Goal: Task Accomplishment & Management: Manage account settings

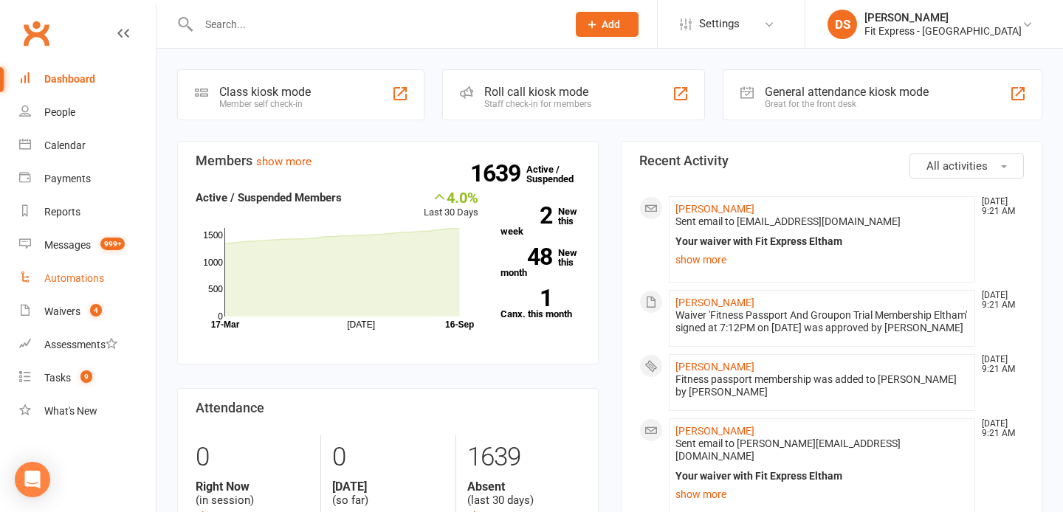
click at [69, 292] on link "Automations" at bounding box center [87, 278] width 137 height 33
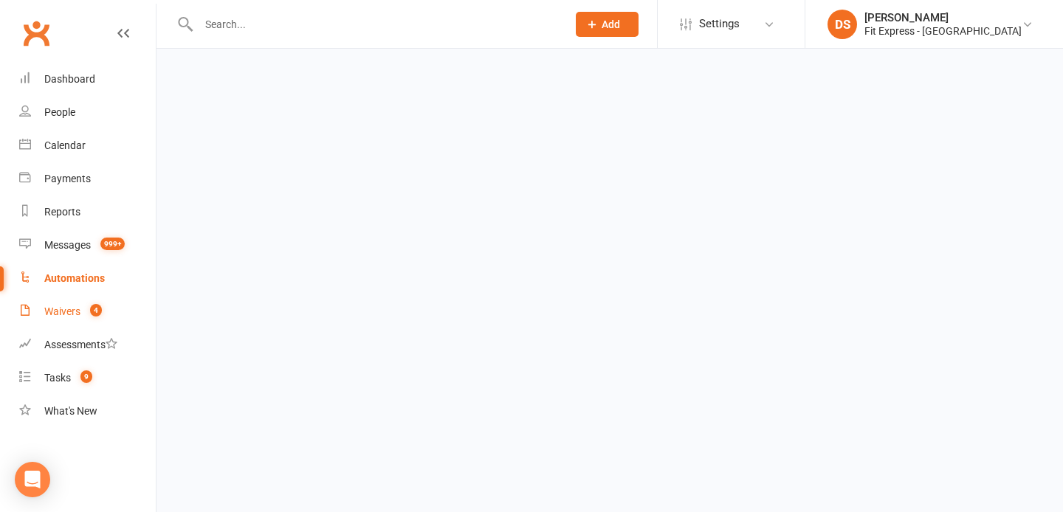
click at [68, 314] on div "Waivers" at bounding box center [62, 312] width 36 height 12
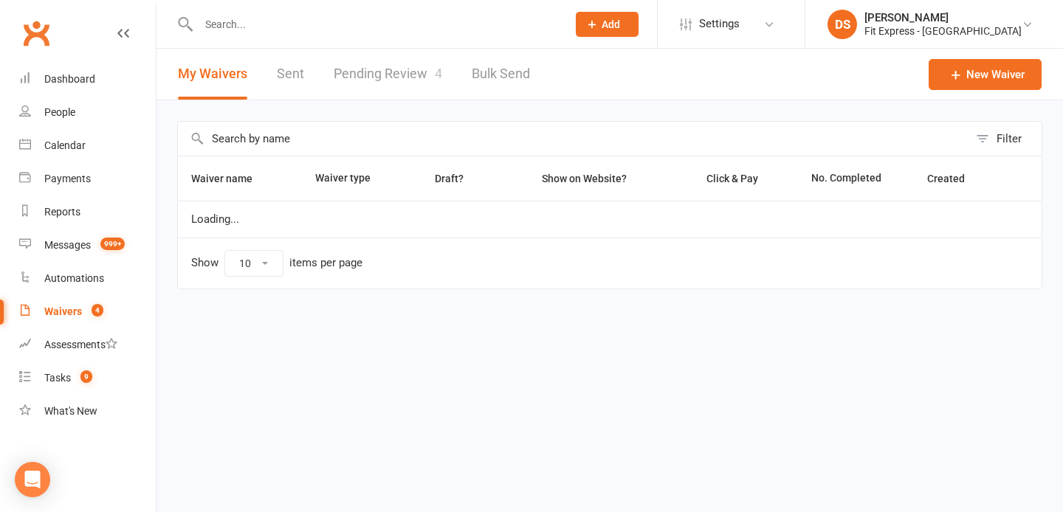
click at [398, 63] on link "Pending Review 4" at bounding box center [388, 74] width 108 height 51
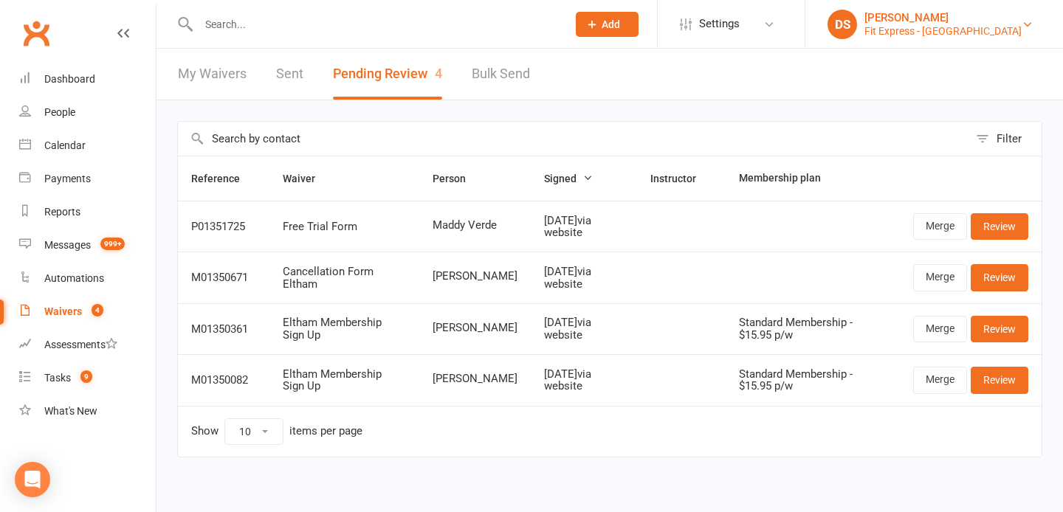
click at [959, 30] on div "Fit Express - [GEOGRAPHIC_DATA]" at bounding box center [942, 30] width 157 height 13
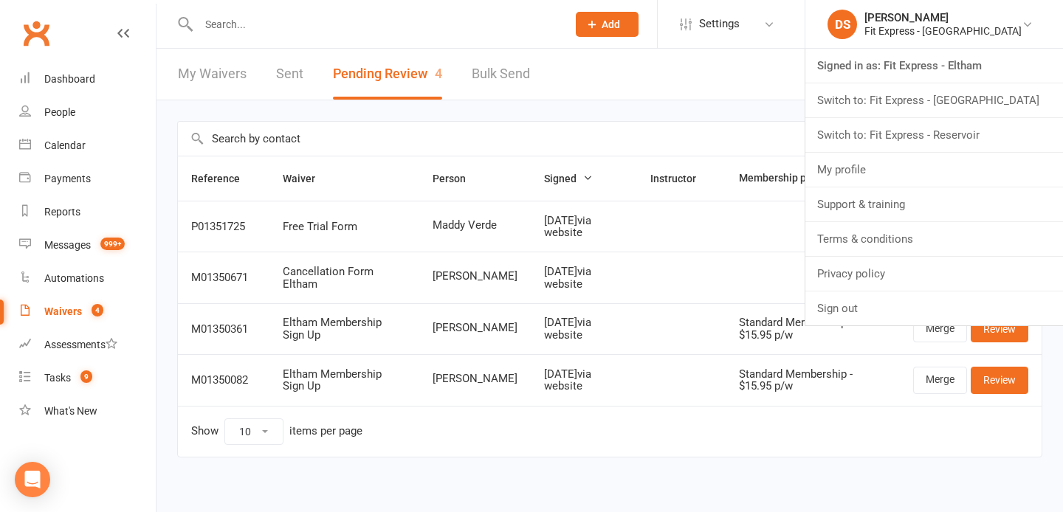
click at [475, 27] on input "text" at bounding box center [375, 24] width 362 height 21
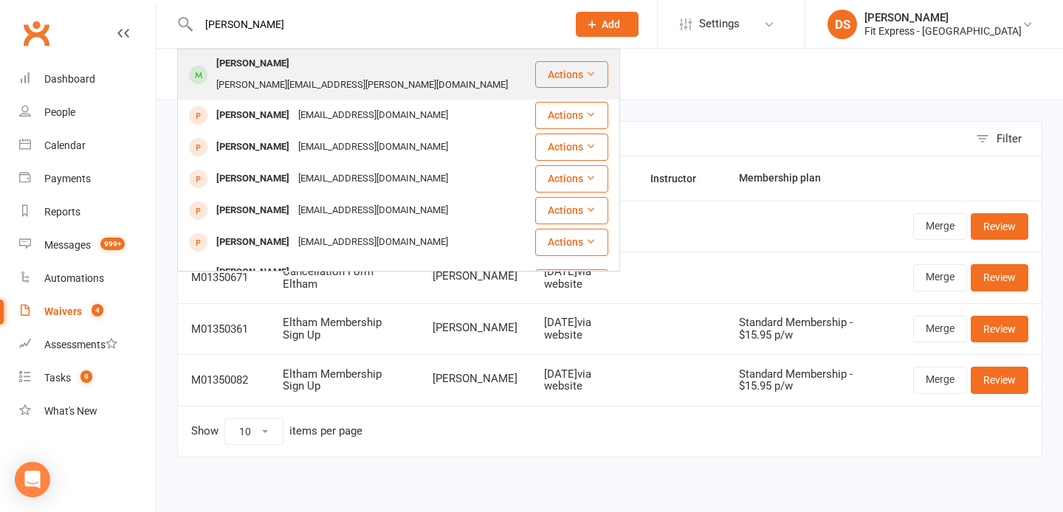
type input "shirley"
click at [475, 62] on div "Shirley Hamel shirley.hamel@gmail.com" at bounding box center [356, 74] width 355 height 49
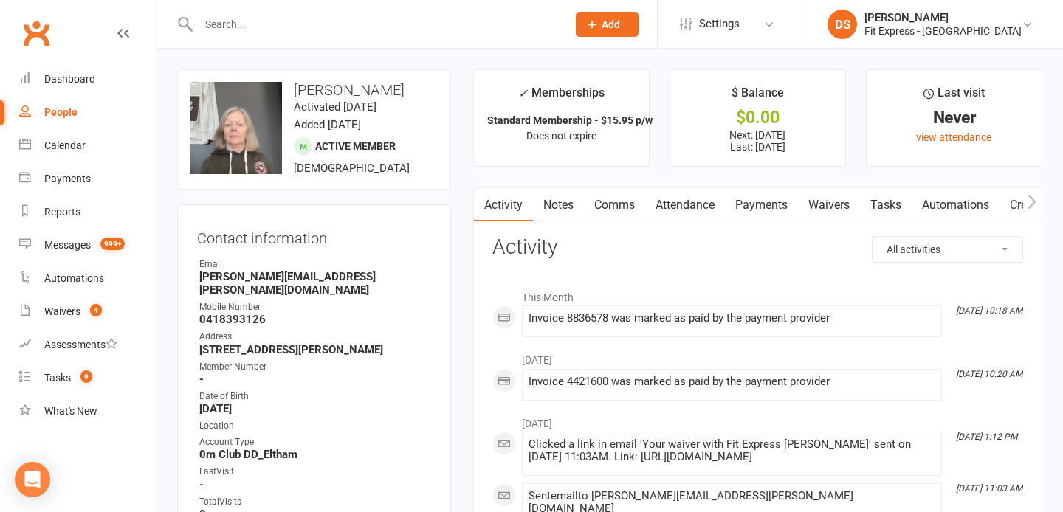
click at [31, 32] on link "Clubworx" at bounding box center [36, 33] width 37 height 37
click at [35, 33] on link "Clubworx" at bounding box center [36, 33] width 37 height 37
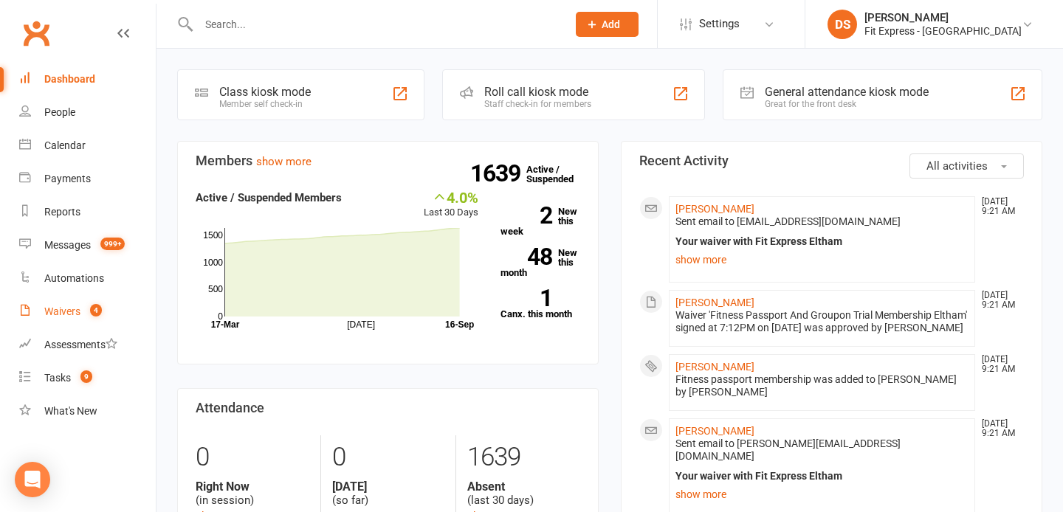
click at [65, 323] on link "Waivers 4" at bounding box center [87, 311] width 137 height 33
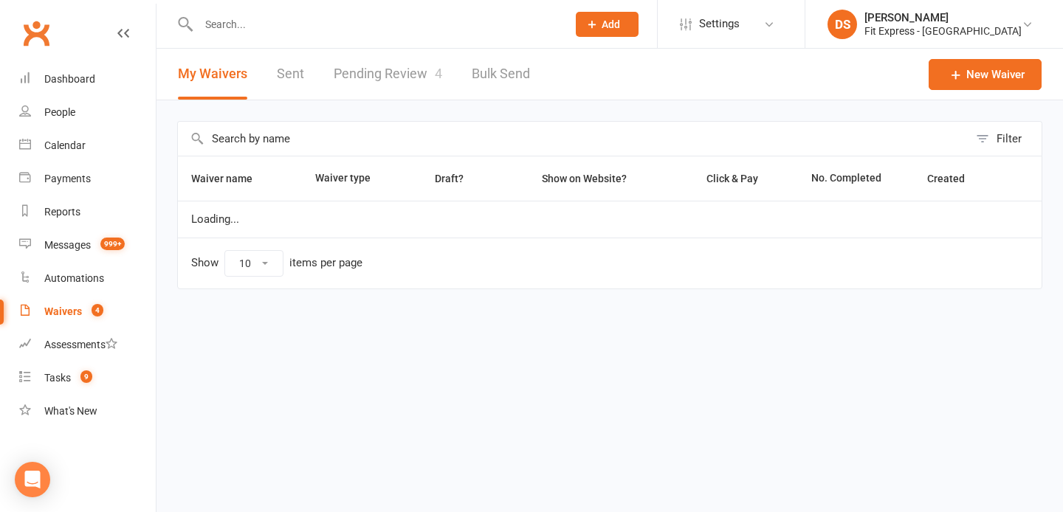
click at [393, 69] on link "Pending Review 4" at bounding box center [388, 74] width 108 height 51
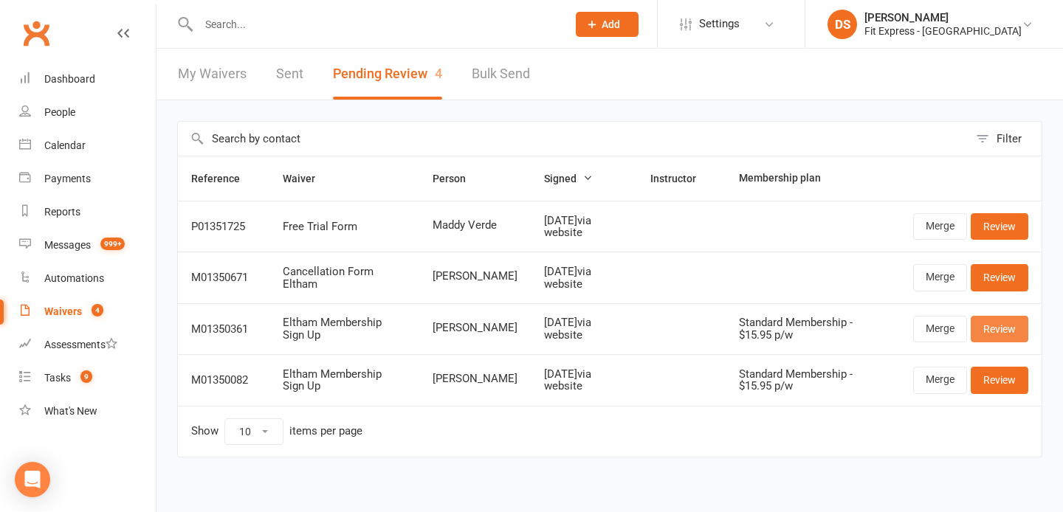
click at [1021, 318] on link "Review" at bounding box center [1000, 329] width 58 height 27
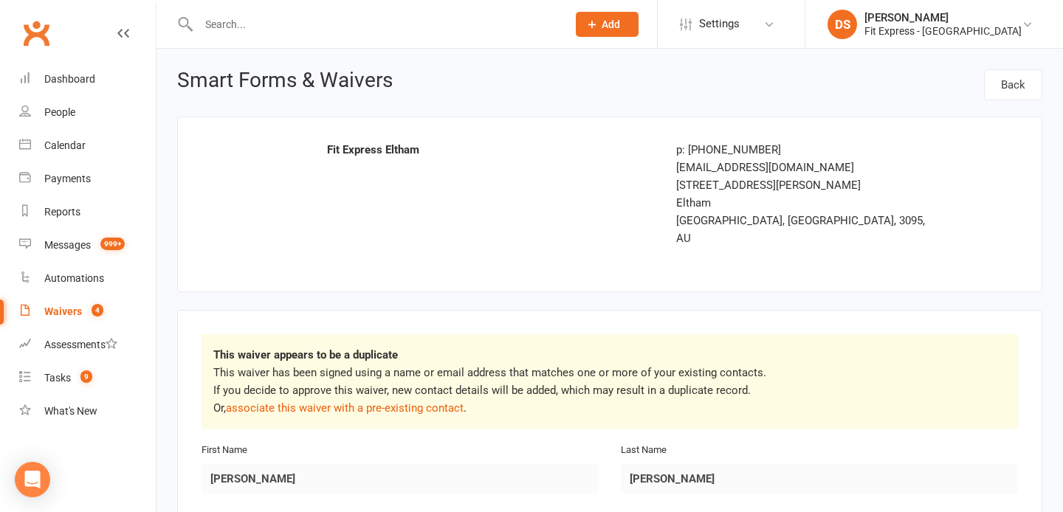
click at [86, 306] on count-badge "4" at bounding box center [93, 312] width 19 height 12
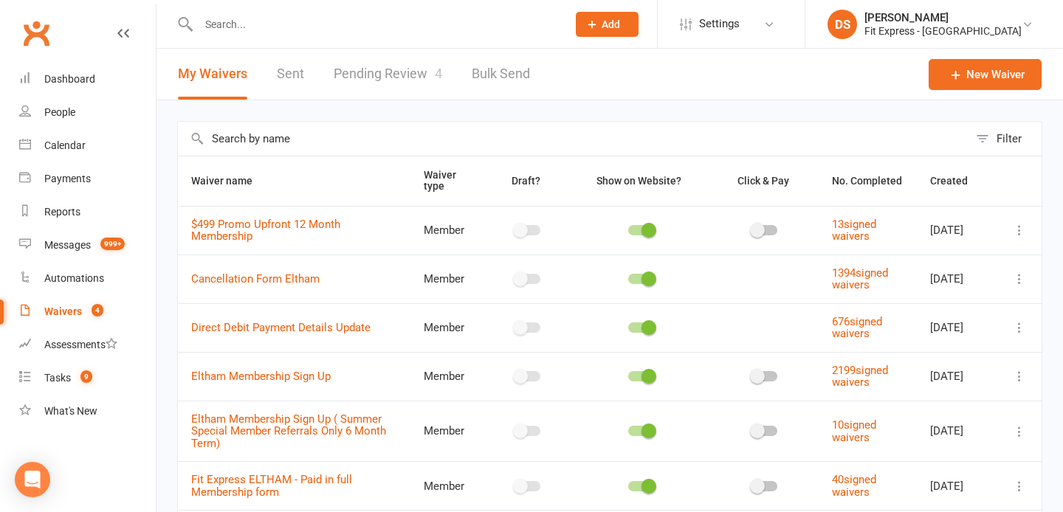
click at [359, 61] on link "Pending Review 4" at bounding box center [388, 74] width 108 height 51
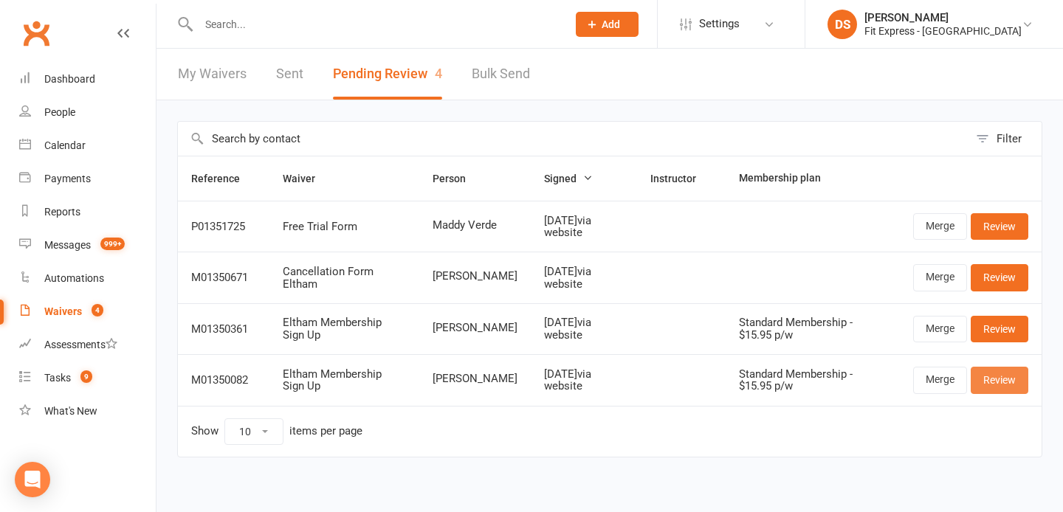
click at [996, 379] on link "Review" at bounding box center [1000, 380] width 58 height 27
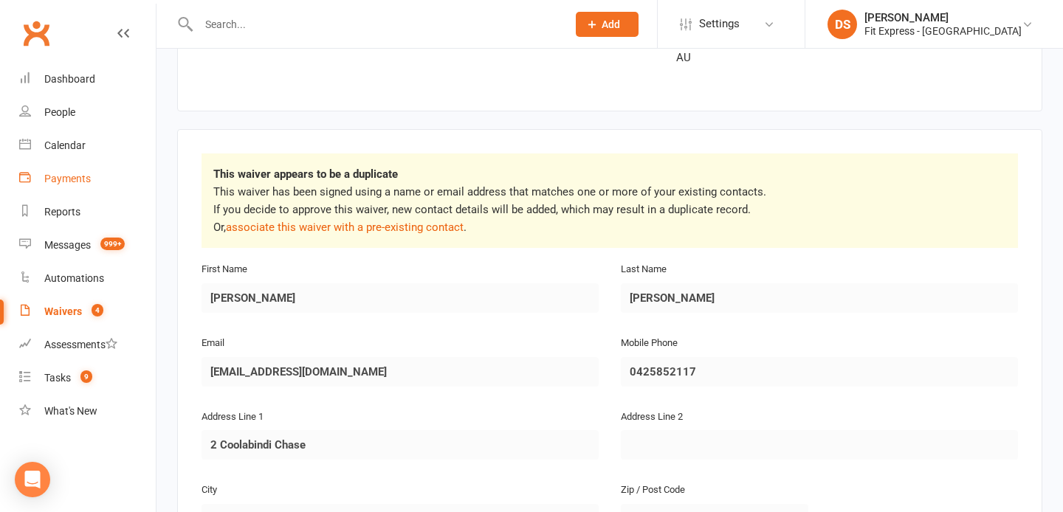
scroll to position [100, 0]
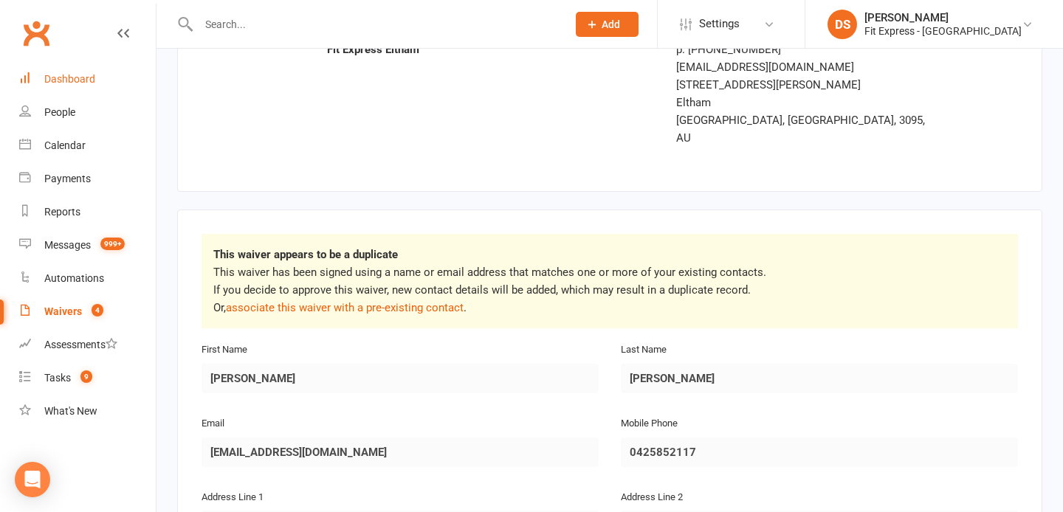
click at [78, 80] on div "Dashboard" at bounding box center [69, 79] width 51 height 12
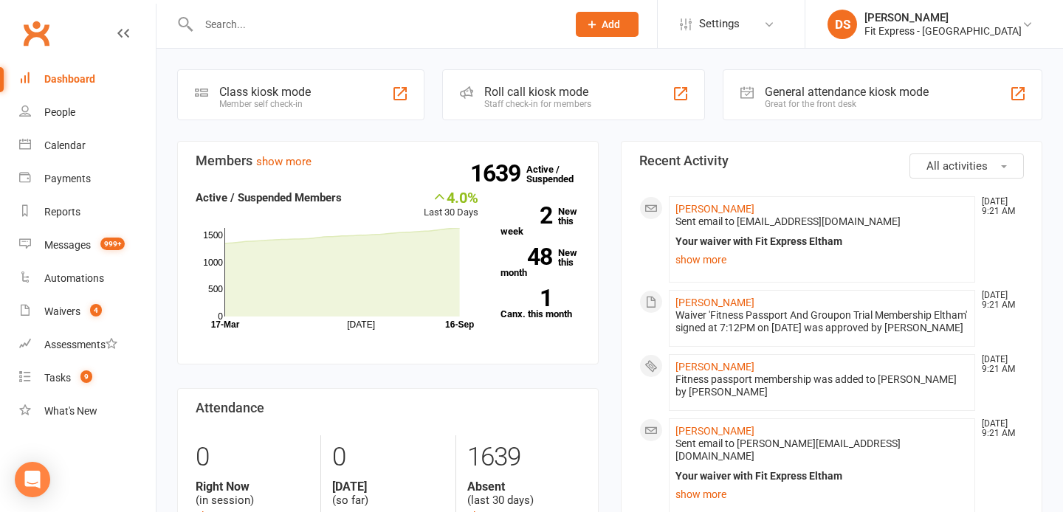
click at [326, 44] on div at bounding box center [366, 24] width 379 height 48
click at [295, 27] on input "text" at bounding box center [375, 24] width 362 height 21
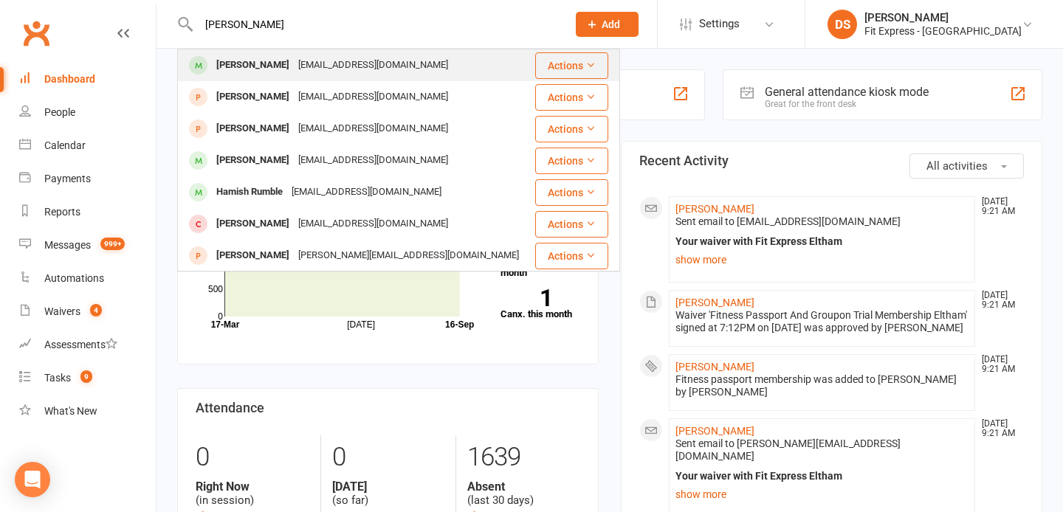
type input "[PERSON_NAME]"
click at [294, 72] on div "[PERSON_NAME]" at bounding box center [253, 65] width 82 height 21
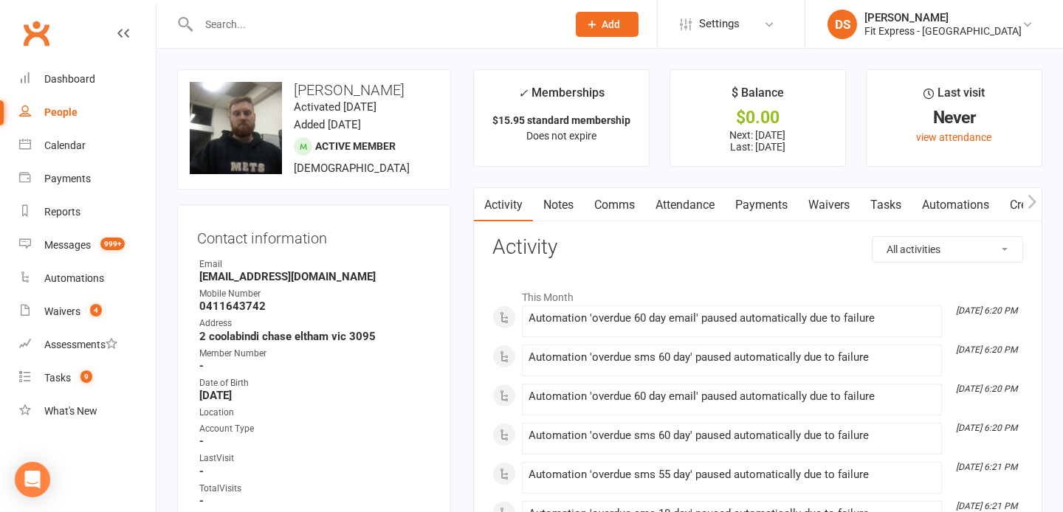
click at [562, 212] on link "Notes" at bounding box center [558, 205] width 51 height 34
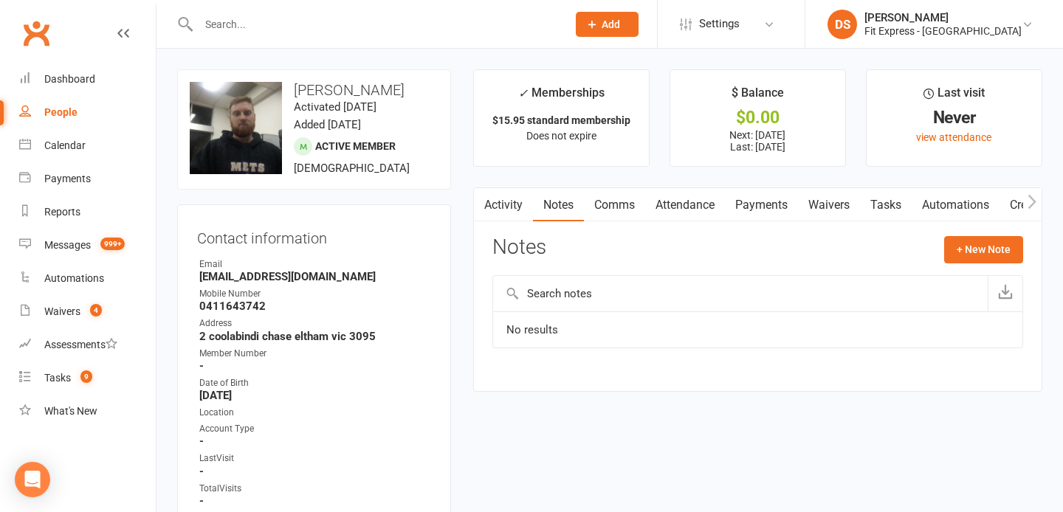
click at [517, 212] on link "Activity" at bounding box center [503, 205] width 59 height 34
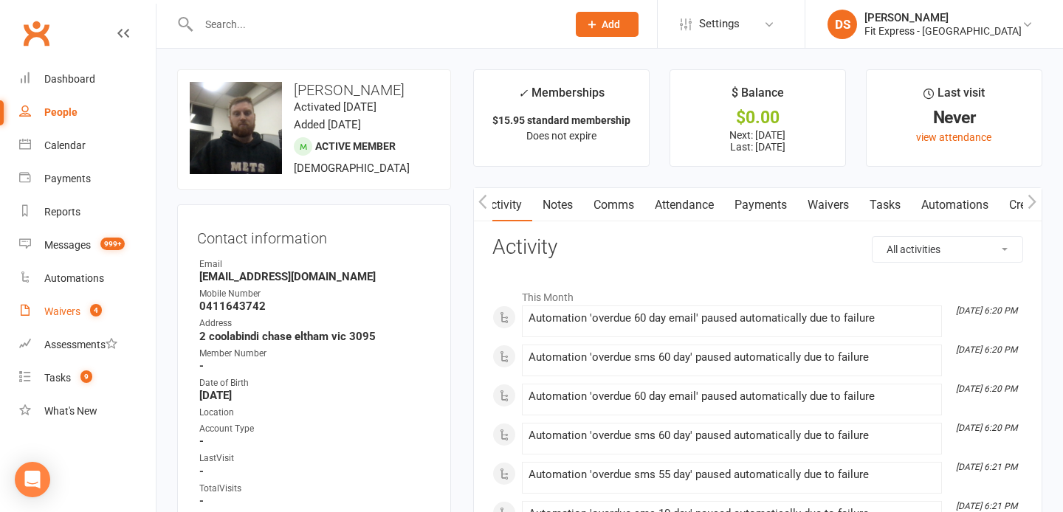
click at [61, 320] on link "Waivers 4" at bounding box center [87, 311] width 137 height 33
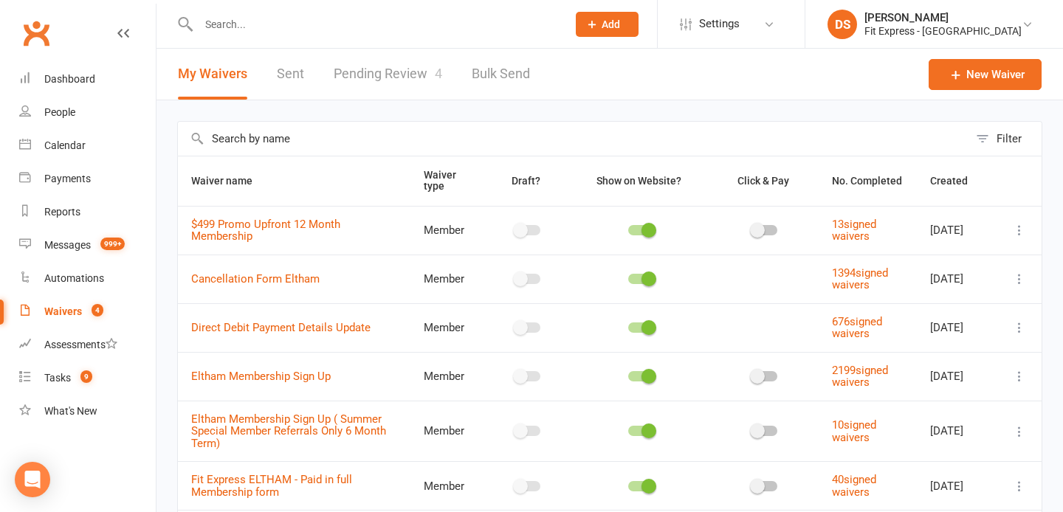
click at [385, 59] on link "Pending Review 4" at bounding box center [388, 74] width 108 height 51
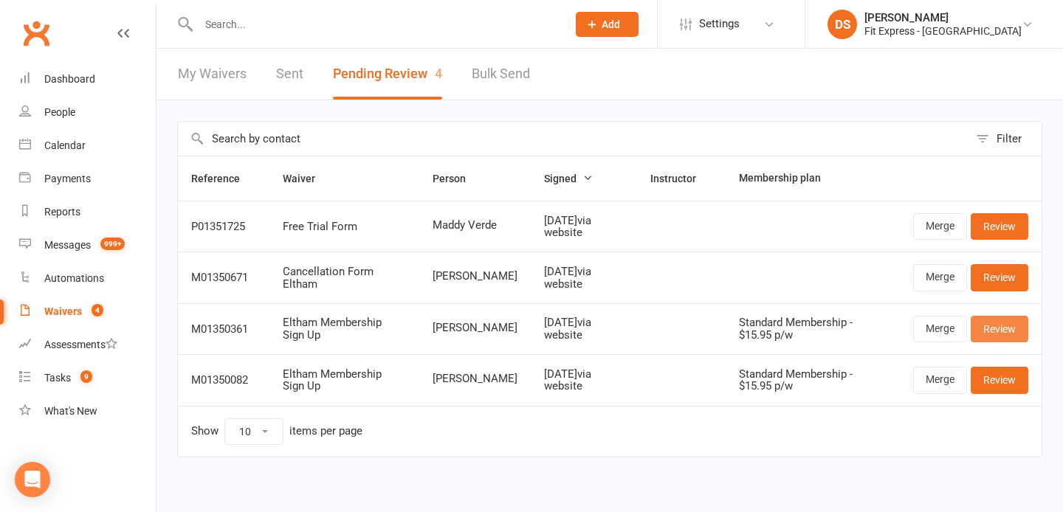
click at [1007, 331] on link "Review" at bounding box center [1000, 329] width 58 height 27
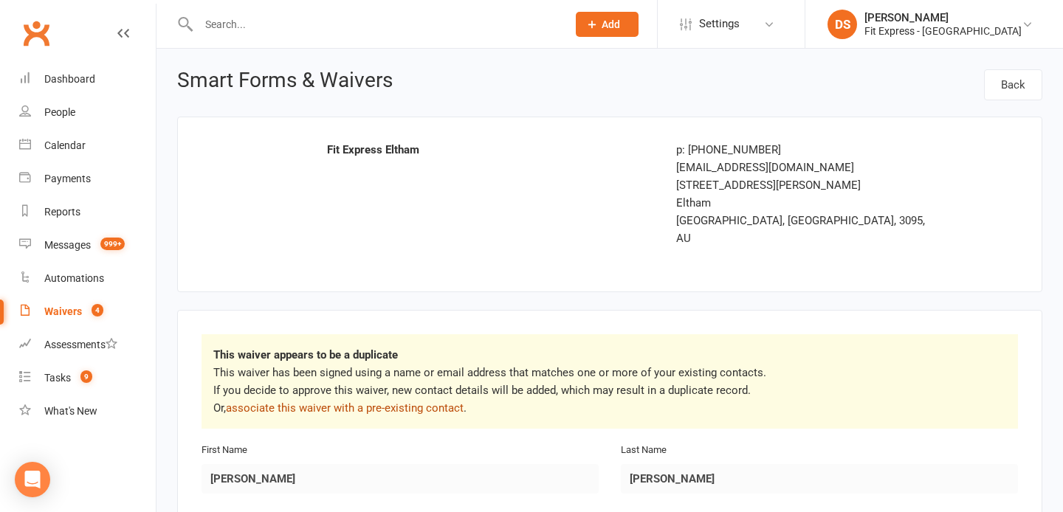
click at [430, 401] on link "associate this waiver with a pre-existing contact" at bounding box center [345, 407] width 238 height 13
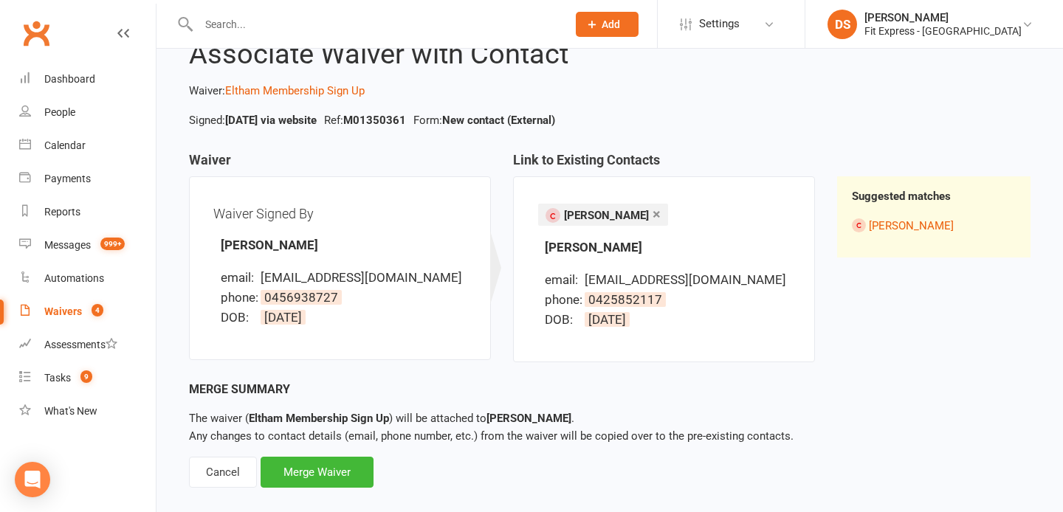
scroll to position [75, 0]
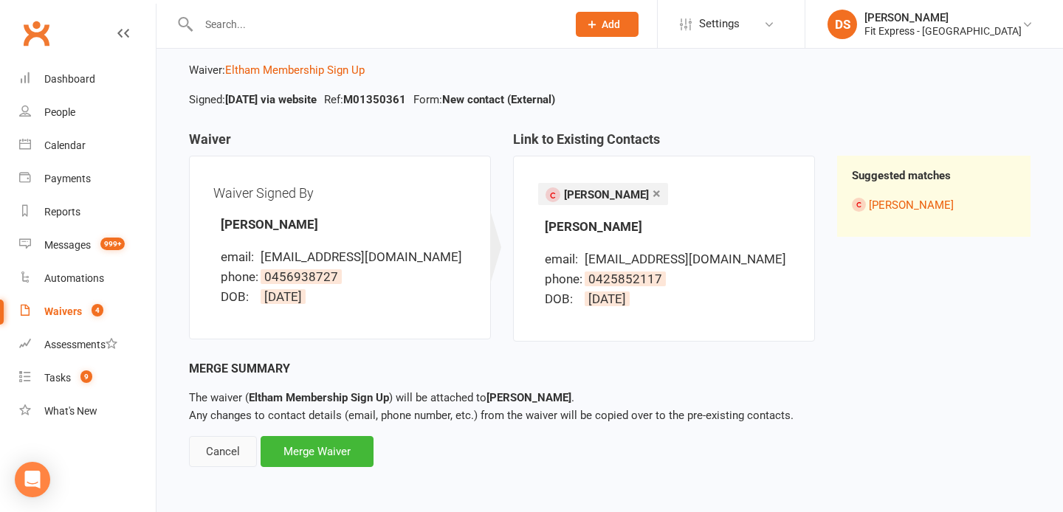
click at [236, 451] on div "Cancel" at bounding box center [223, 451] width 68 height 31
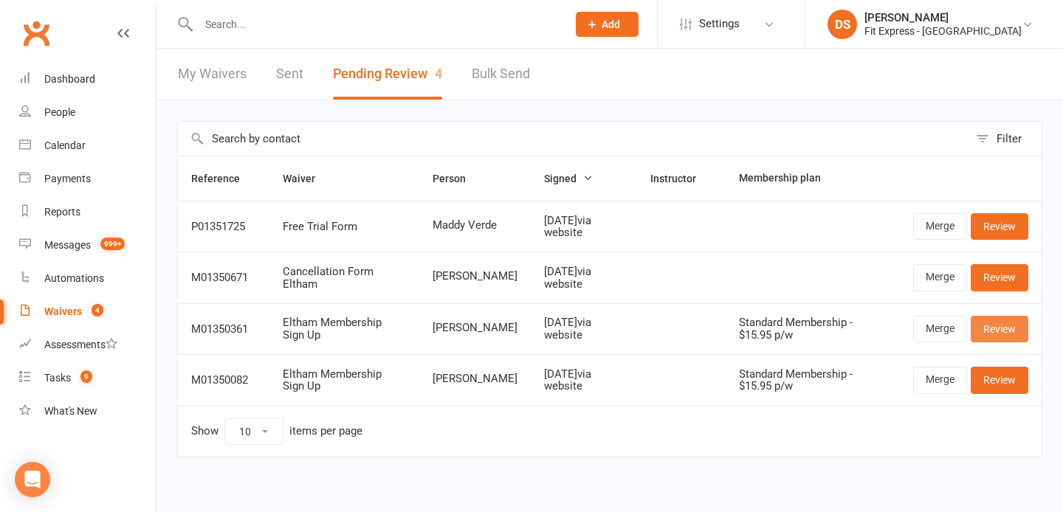
click at [988, 328] on link "Review" at bounding box center [1000, 329] width 58 height 27
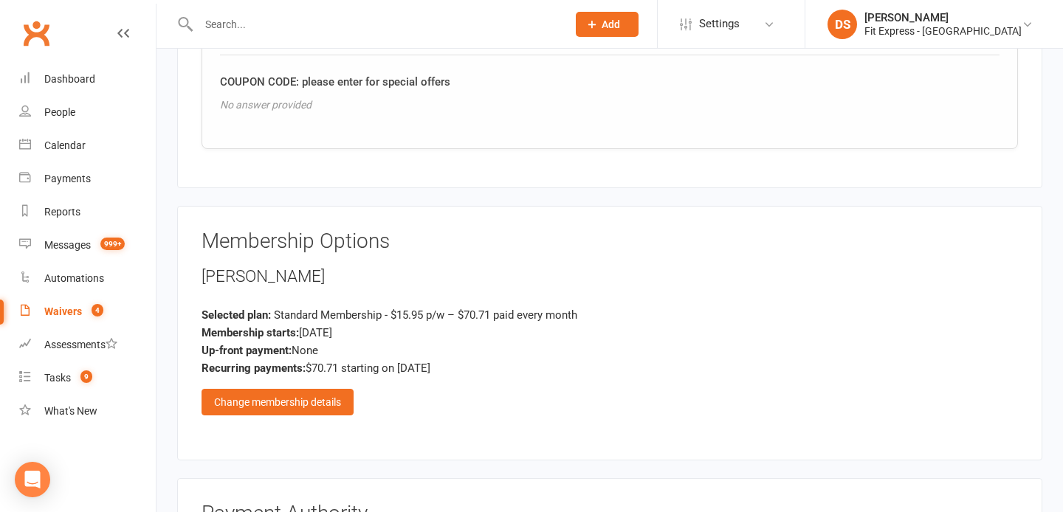
scroll to position [1697, 0]
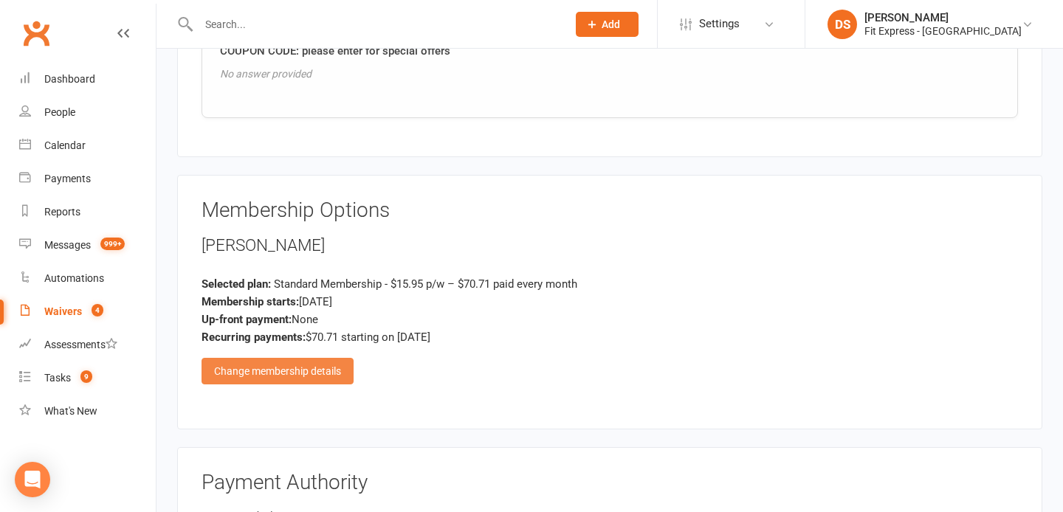
click at [314, 358] on div "Change membership details" at bounding box center [277, 371] width 152 height 27
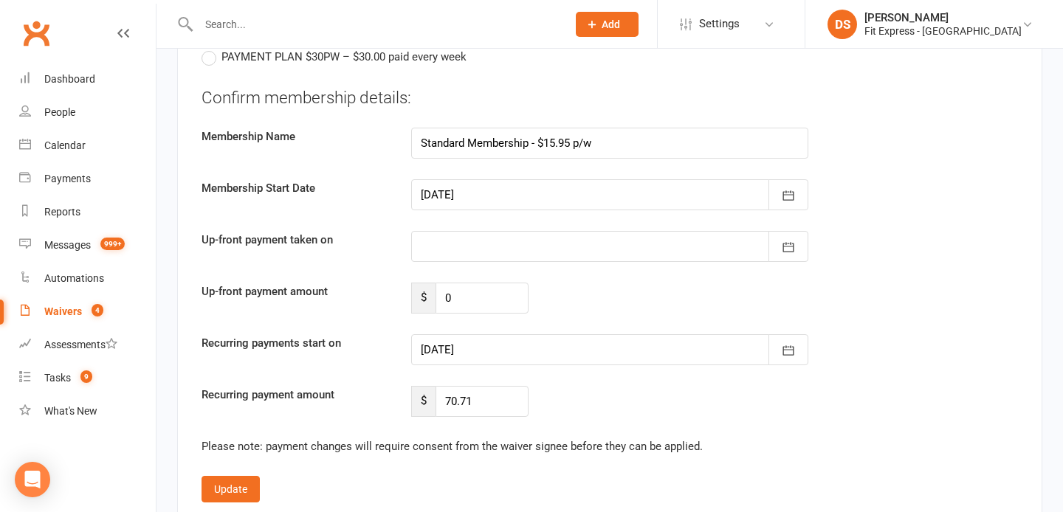
scroll to position [2881, 0]
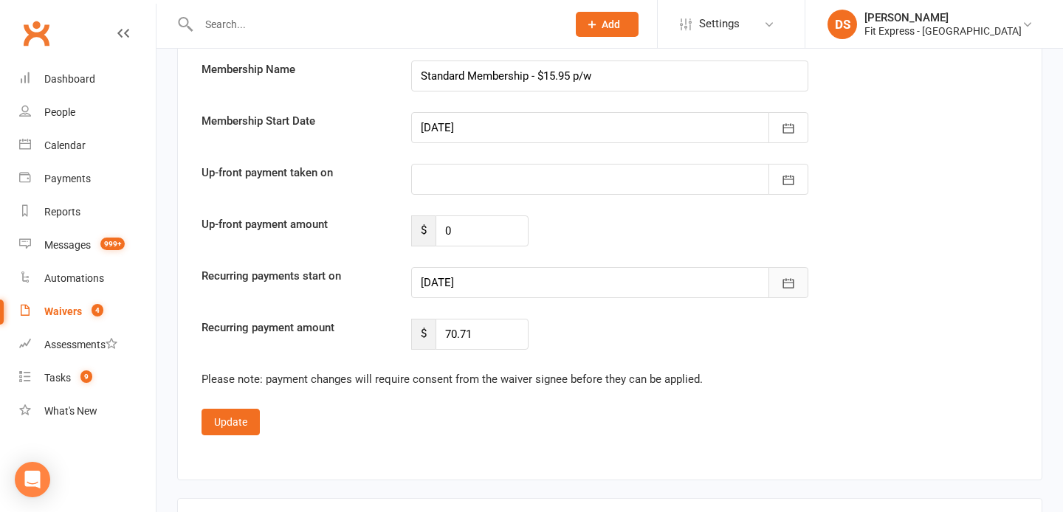
click at [785, 278] on icon "button" at bounding box center [788, 283] width 11 height 10
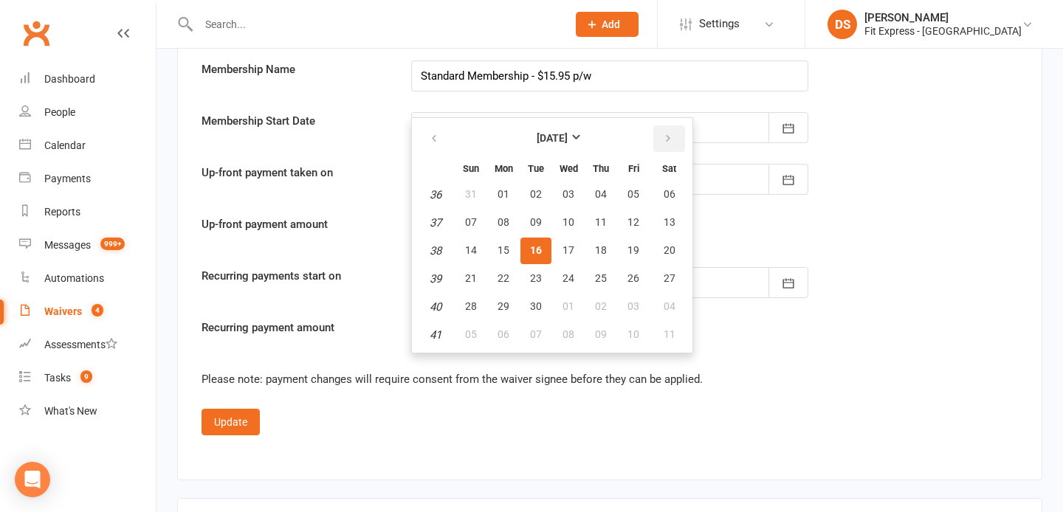
click at [666, 133] on icon "button" at bounding box center [668, 139] width 10 height 12
click at [566, 188] on span "01" at bounding box center [568, 194] width 12 height 12
type input "[DATE]"
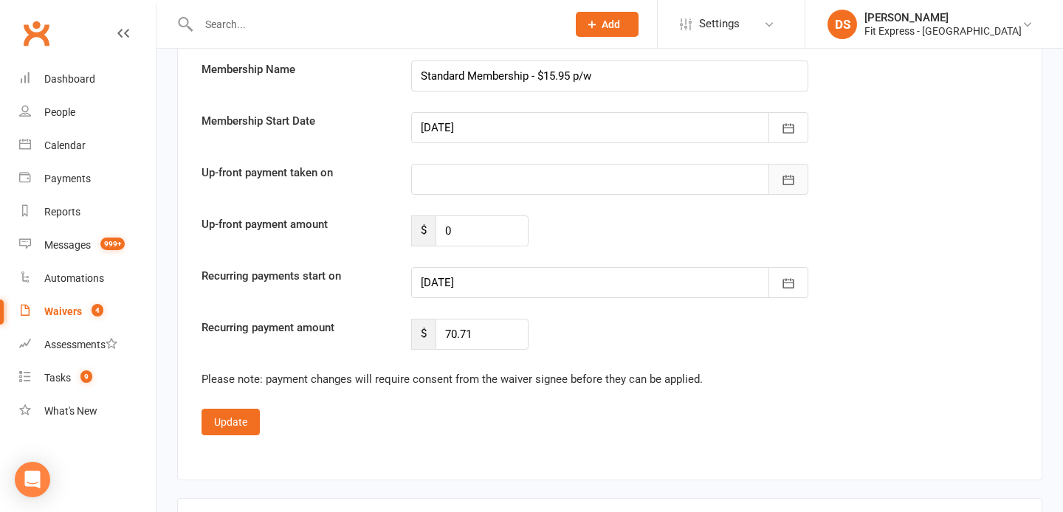
click at [798, 165] on button "button" at bounding box center [788, 179] width 40 height 31
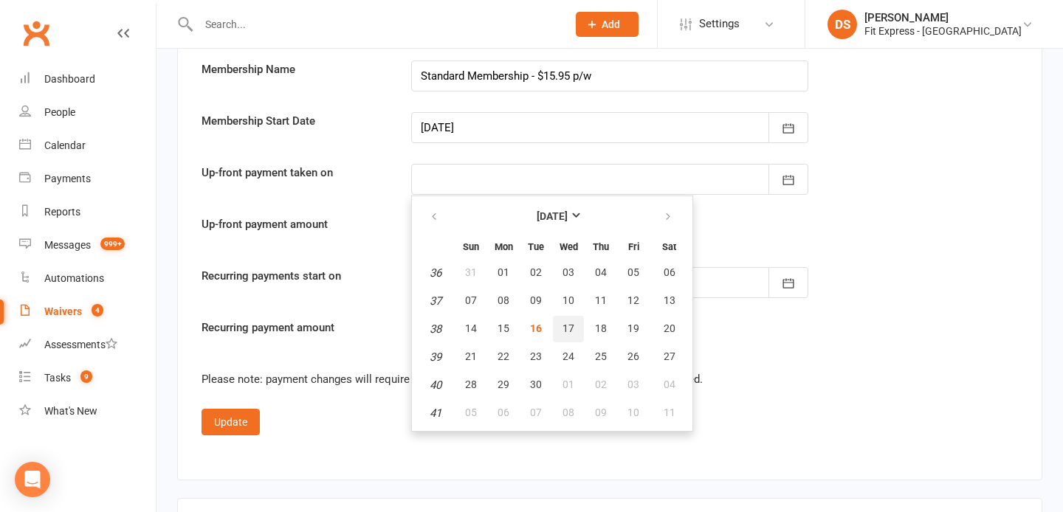
click at [567, 316] on button "17" at bounding box center [568, 329] width 31 height 27
type input "[DATE]"
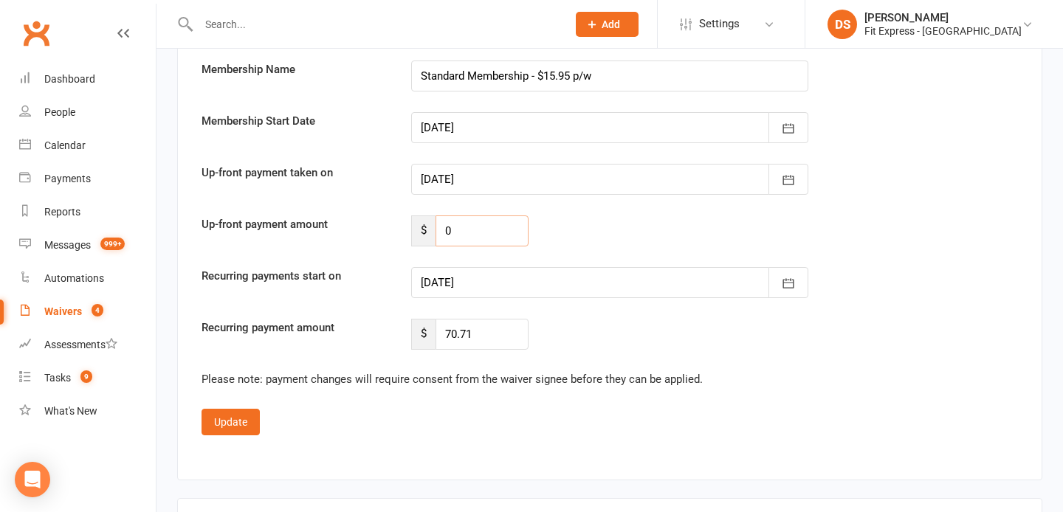
click at [464, 216] on input "0" at bounding box center [481, 231] width 93 height 31
type input "34.80"
click at [235, 409] on button "Update" at bounding box center [230, 422] width 58 height 27
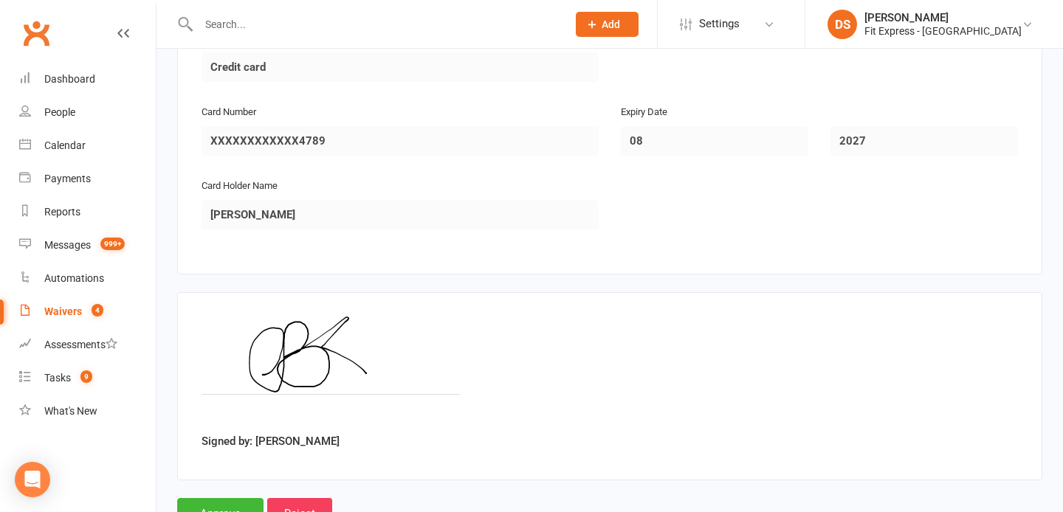
scroll to position [2211, 0]
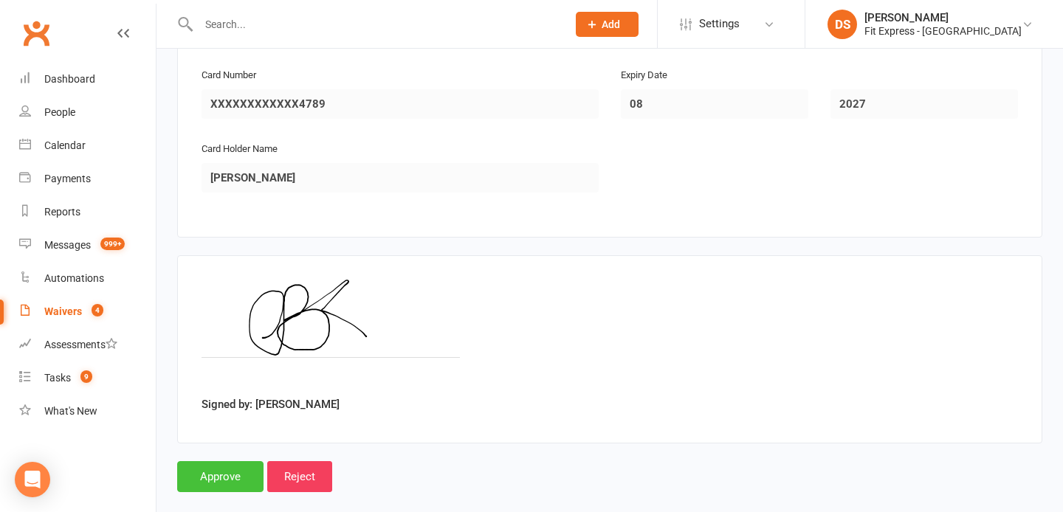
click at [217, 461] on input "Approve" at bounding box center [220, 476] width 86 height 31
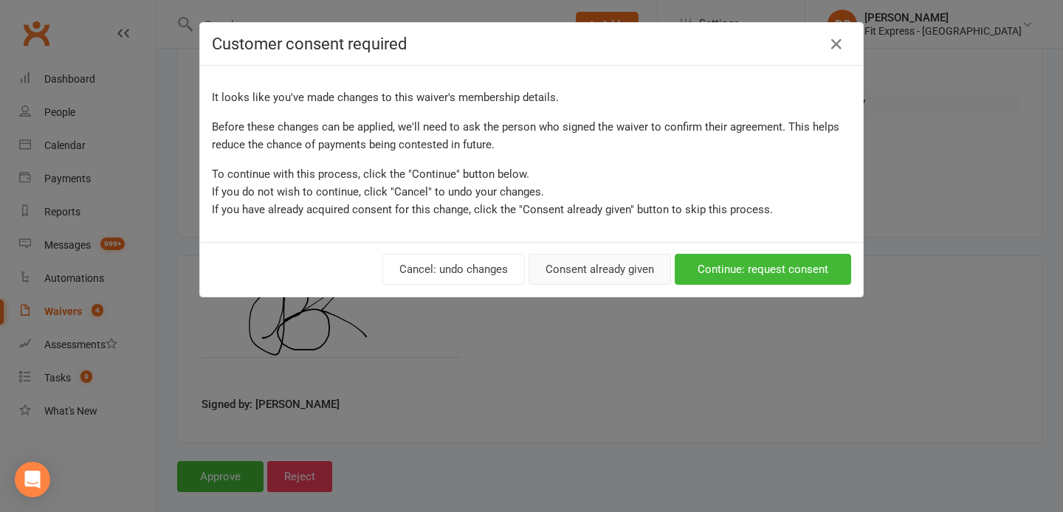
click at [609, 272] on button "Consent already given" at bounding box center [599, 269] width 142 height 31
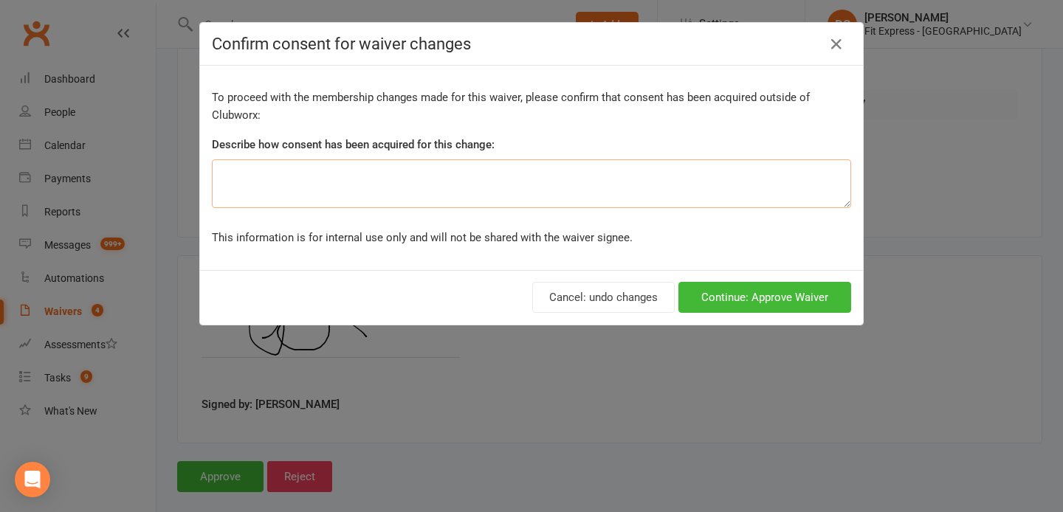
click at [466, 182] on textarea at bounding box center [531, 183] width 639 height 49
type textarea "i"
type textarea "on waiver"
click at [784, 303] on button "Continue: Approve Waiver" at bounding box center [764, 297] width 173 height 31
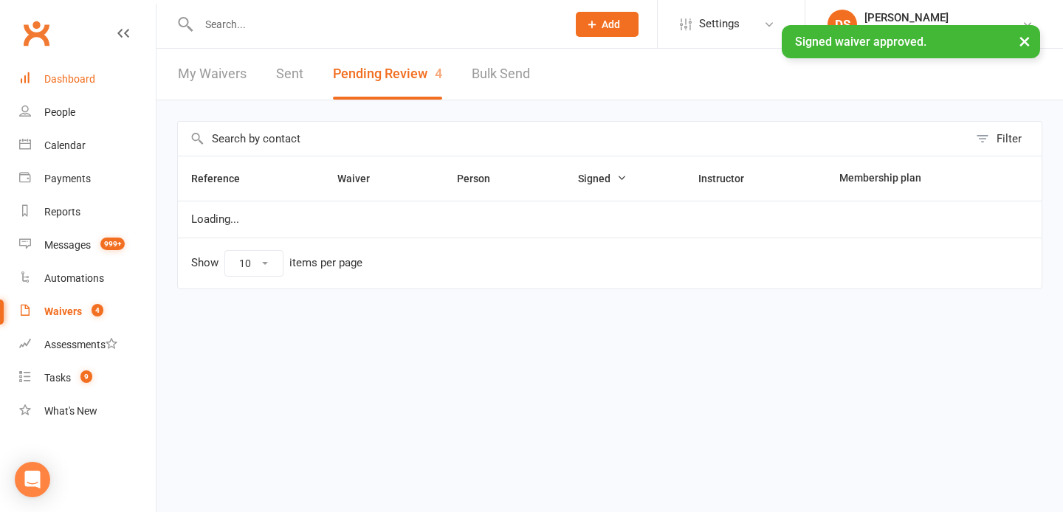
click at [52, 76] on div "Dashboard" at bounding box center [69, 79] width 51 height 12
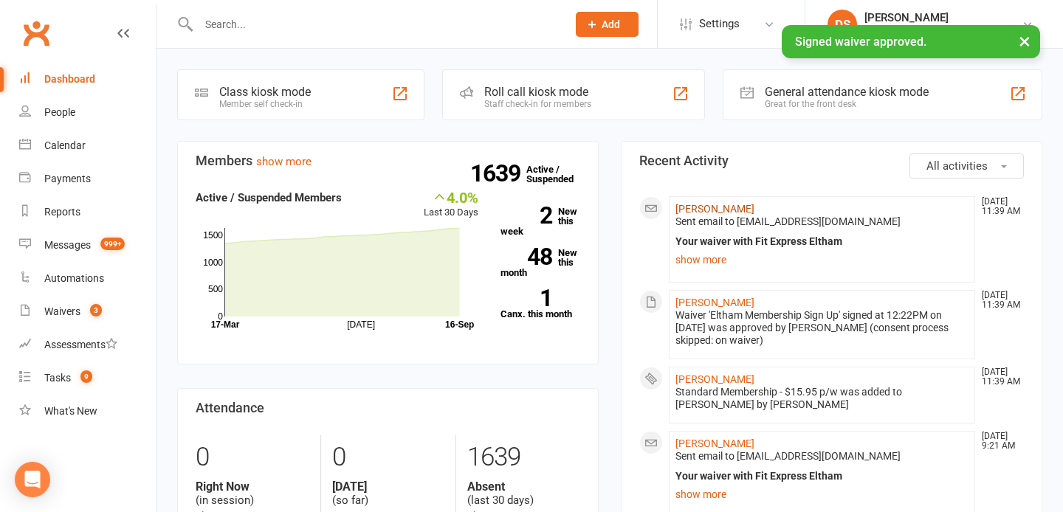
click at [695, 205] on link "[PERSON_NAME]" at bounding box center [714, 209] width 79 height 12
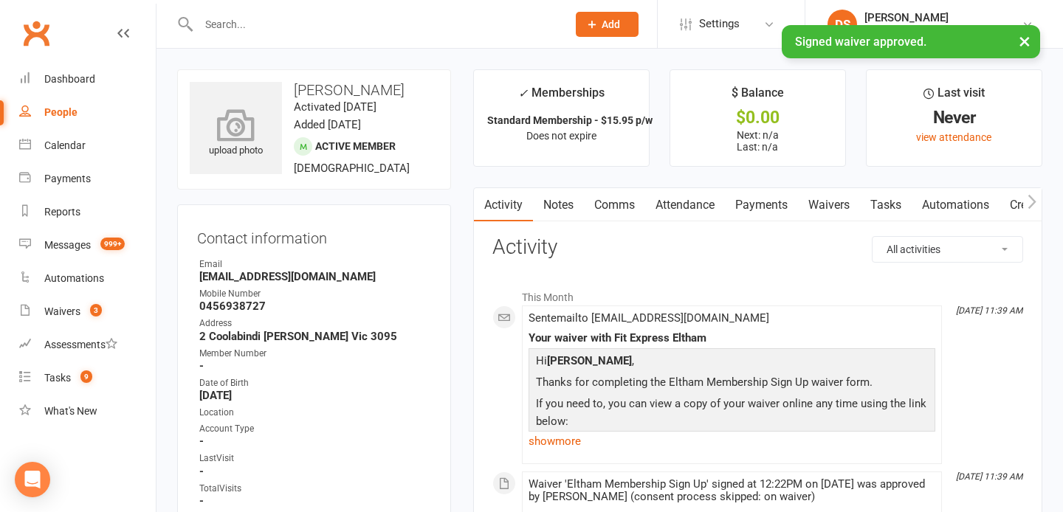
click at [254, 108] on icon at bounding box center [236, 124] width 102 height 32
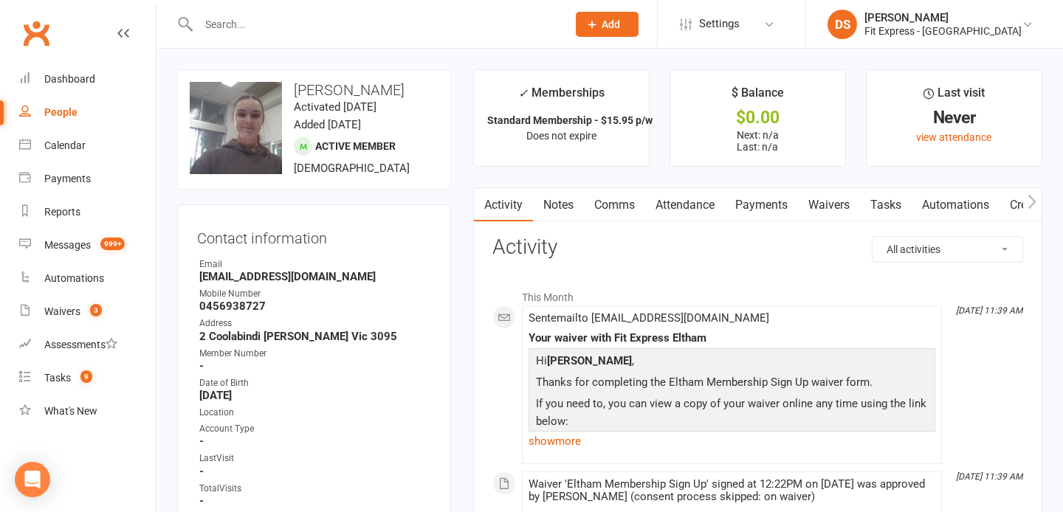
click at [760, 196] on link "Payments" at bounding box center [761, 205] width 73 height 34
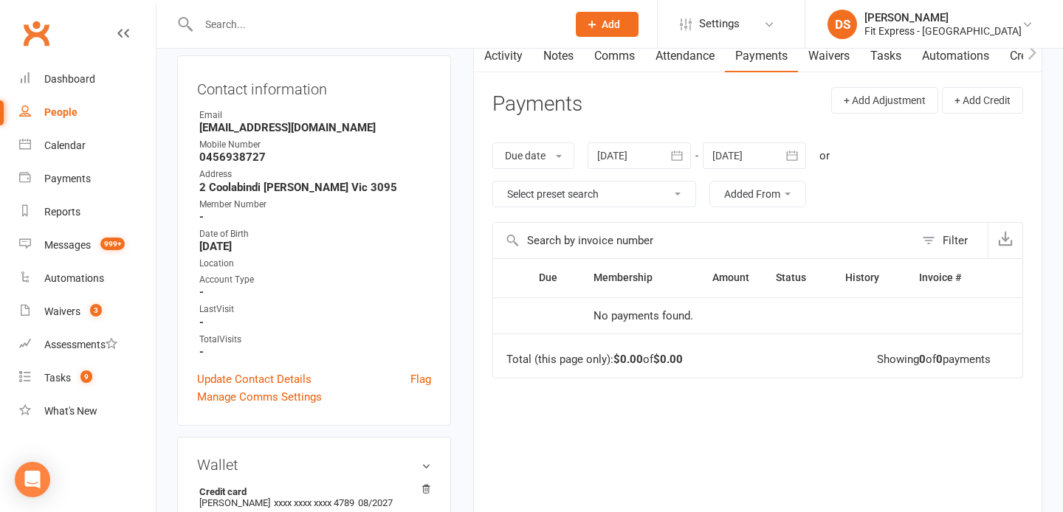
scroll to position [171, 0]
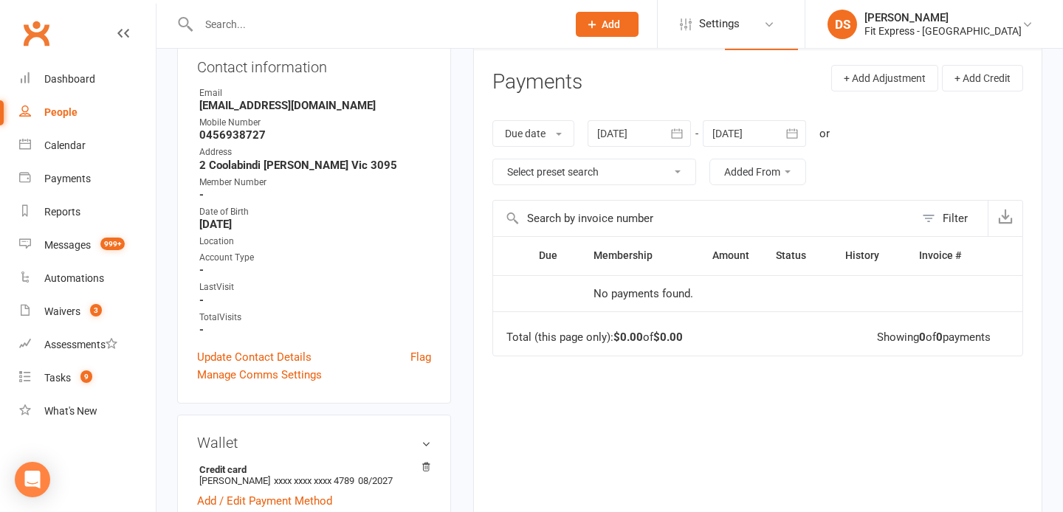
click at [754, 120] on div "Due date Due date Date paid Date failed Date settled [DATE] [DATE] Sun Mon Tue …" at bounding box center [757, 153] width 531 height 94
click at [779, 134] on div at bounding box center [754, 133] width 103 height 27
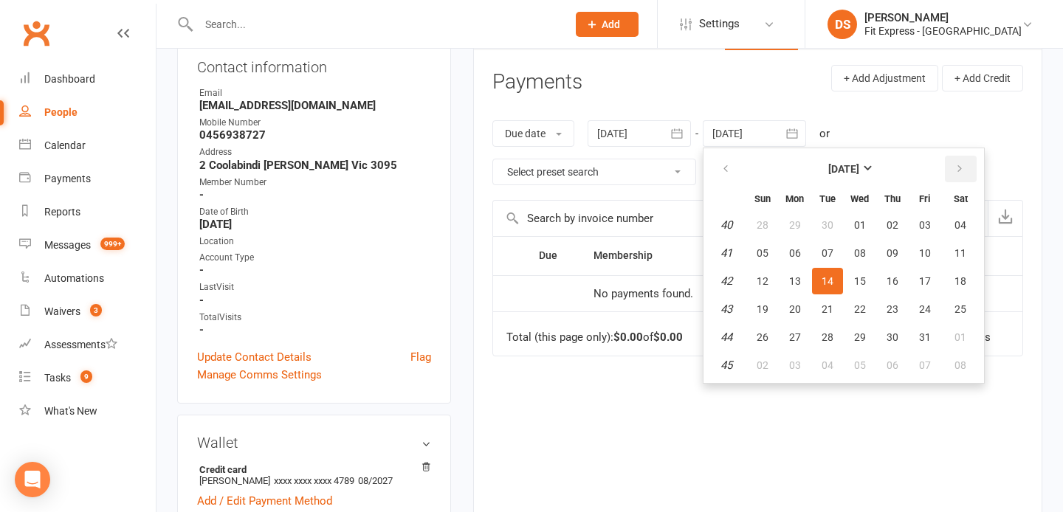
click at [959, 156] on button "button" at bounding box center [961, 169] width 32 height 27
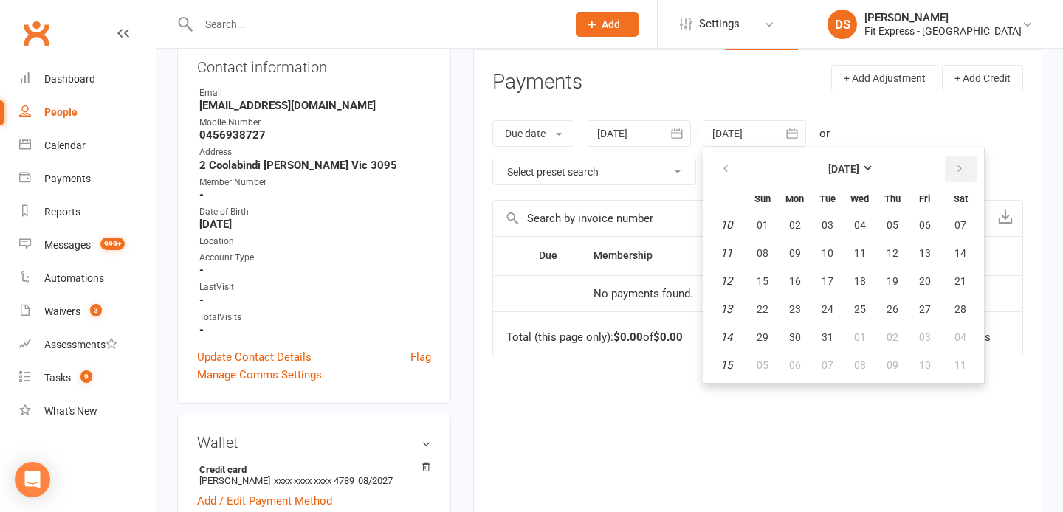
click at [959, 156] on button "button" at bounding box center [961, 169] width 32 height 27
click at [856, 229] on span "01" at bounding box center [860, 225] width 12 height 12
type input "[DATE]"
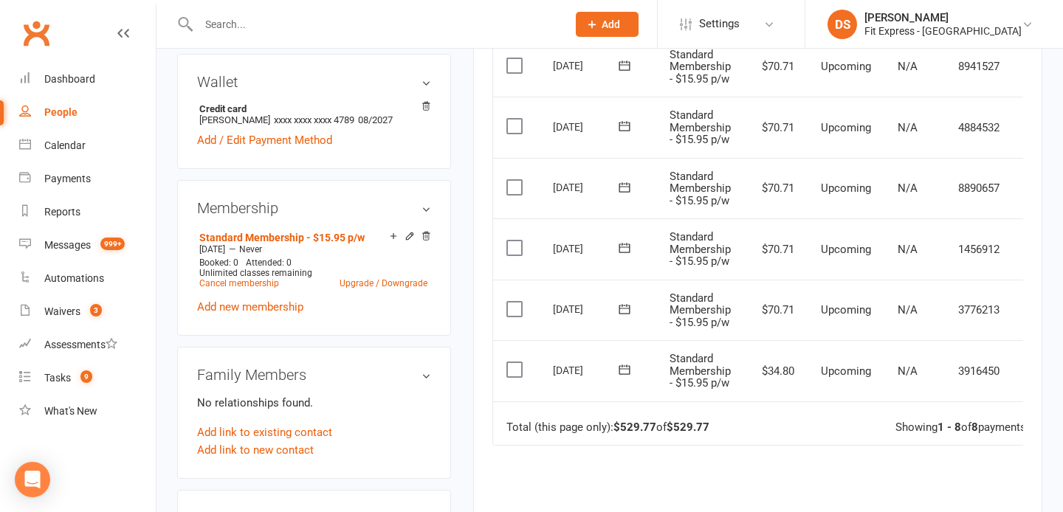
scroll to position [0, 36]
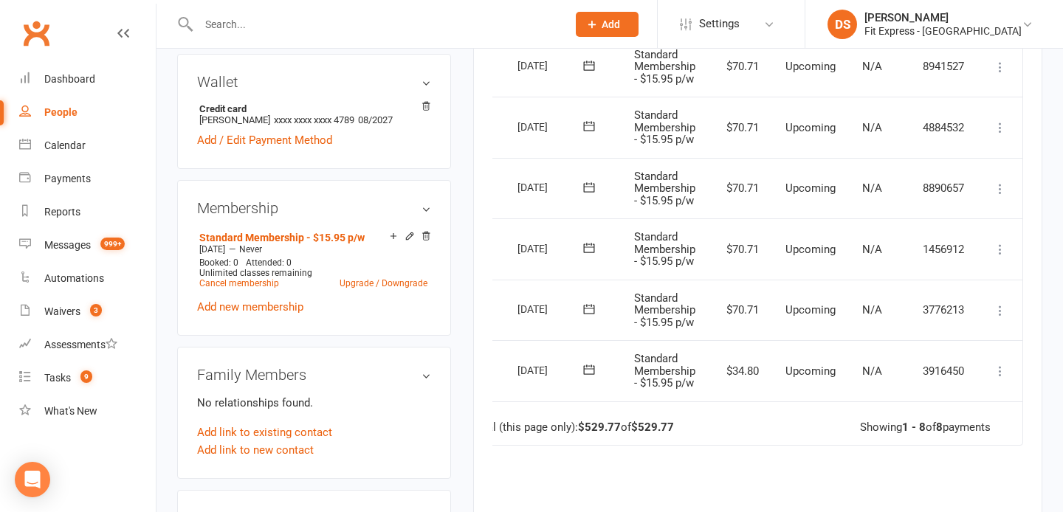
click at [1007, 308] on icon at bounding box center [1000, 310] width 15 height 15
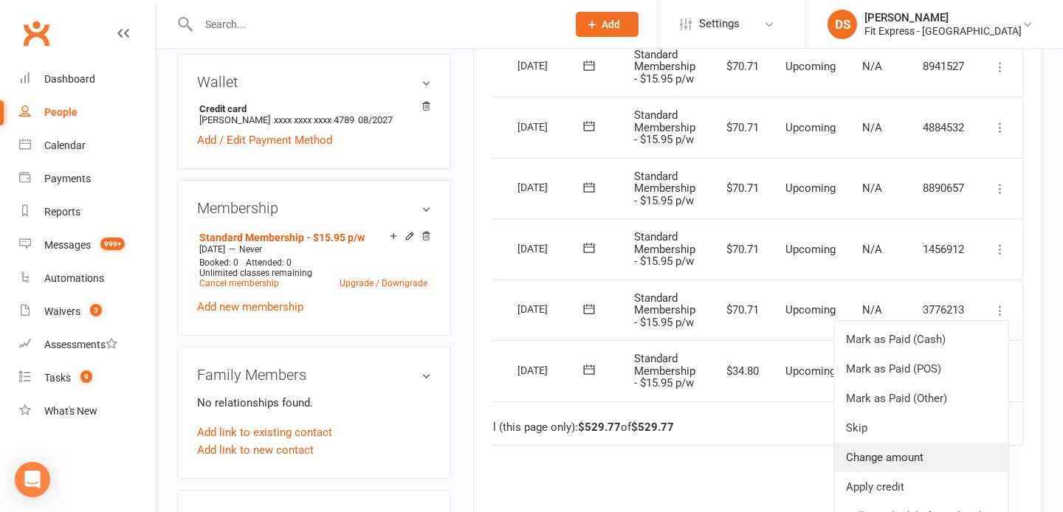
click at [900, 455] on link "Change amount" at bounding box center [921, 458] width 174 height 30
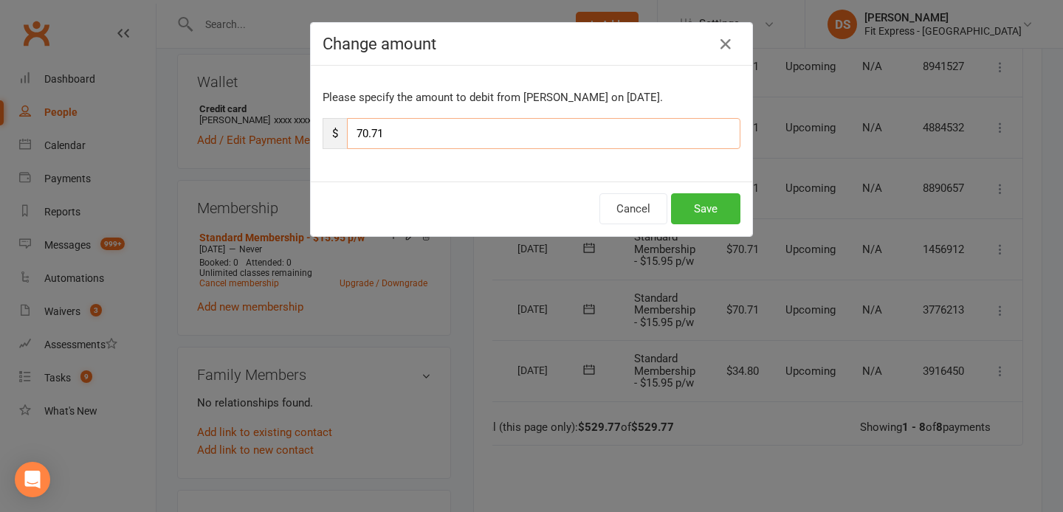
drag, startPoint x: 408, startPoint y: 127, endPoint x: 355, endPoint y: 131, distance: 53.3
click at [355, 131] on input "70.71" at bounding box center [543, 133] width 393 height 31
type input "35.35"
click at [714, 204] on button "Save" at bounding box center [705, 208] width 69 height 31
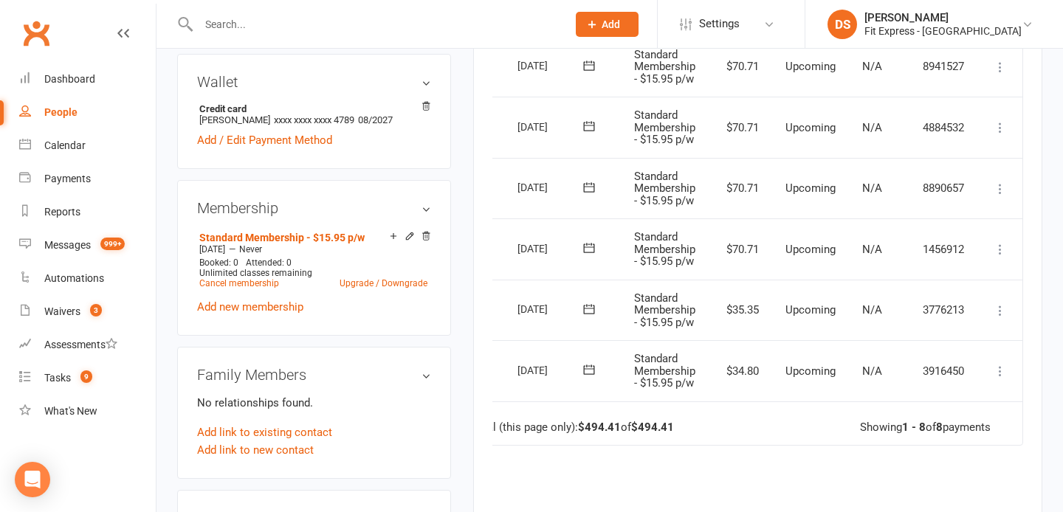
click at [1003, 244] on icon at bounding box center [1000, 249] width 15 height 15
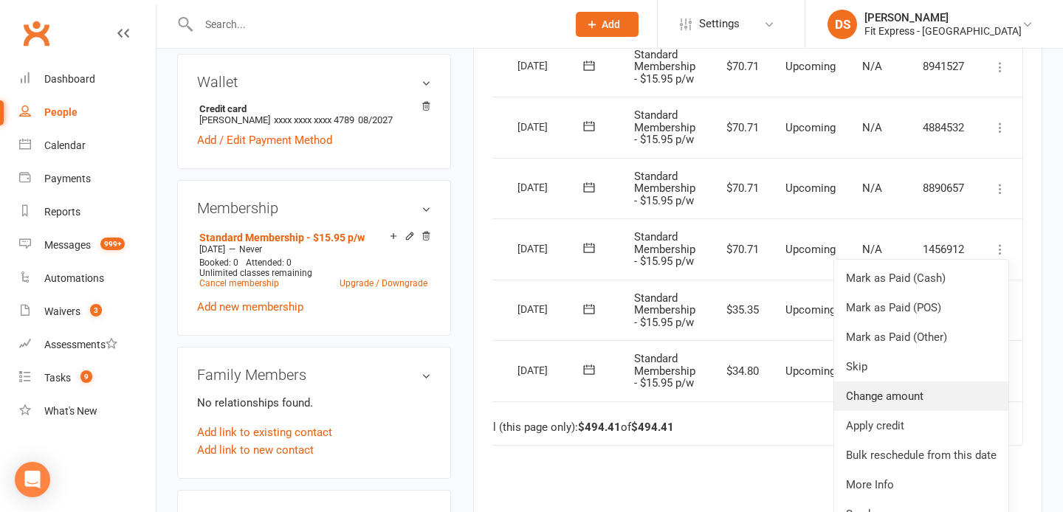
click at [889, 390] on link "Change amount" at bounding box center [921, 397] width 174 height 30
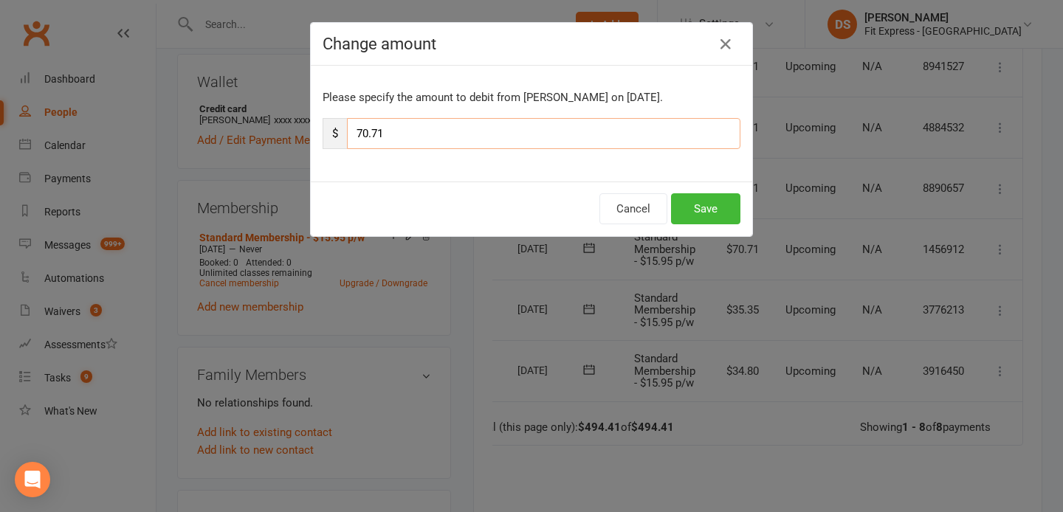
drag, startPoint x: 411, startPoint y: 134, endPoint x: 346, endPoint y: 140, distance: 65.2
click at [346, 140] on div "$ 70.71" at bounding box center [532, 133] width 418 height 31
type input "35.35"
click at [705, 209] on button "Save" at bounding box center [705, 208] width 69 height 31
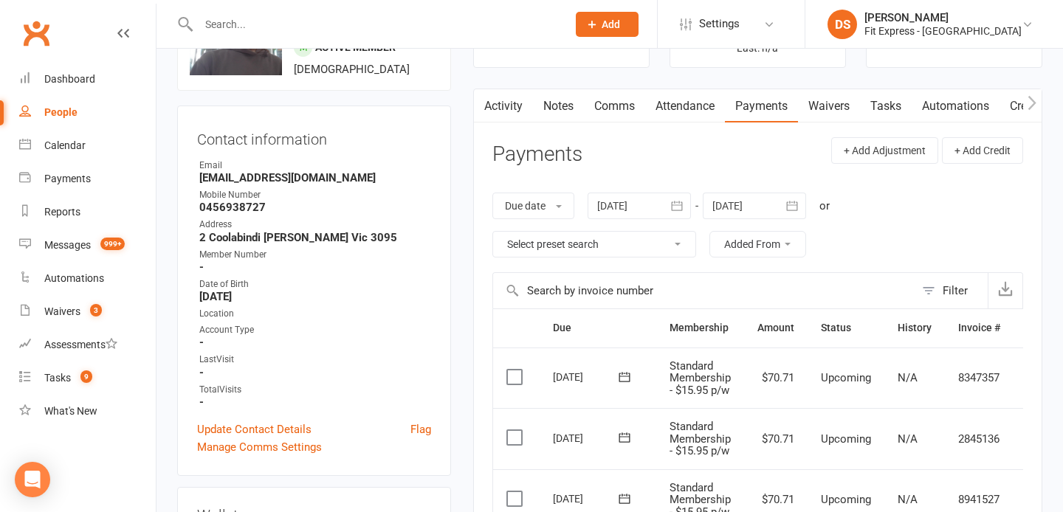
scroll to position [0, 0]
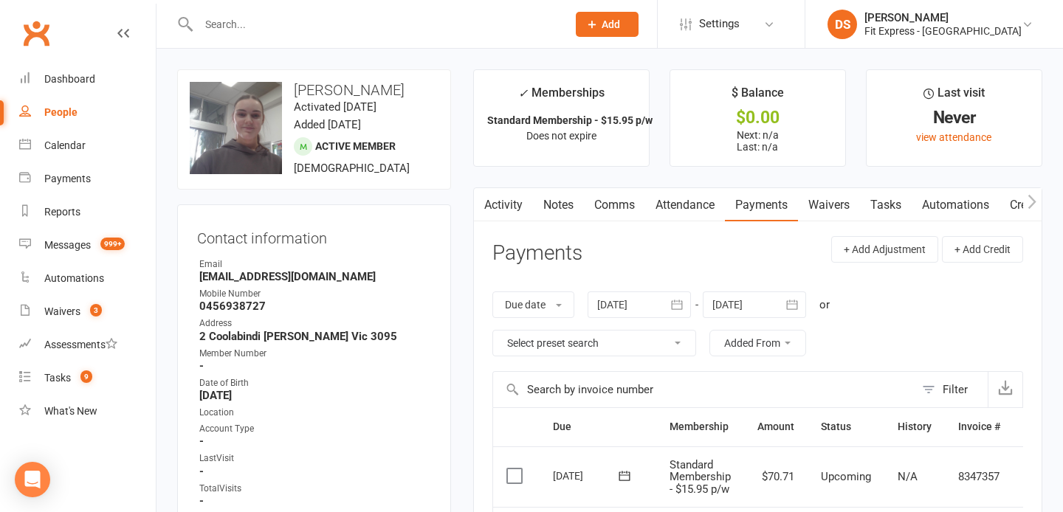
click at [518, 218] on link "Activity" at bounding box center [503, 205] width 59 height 34
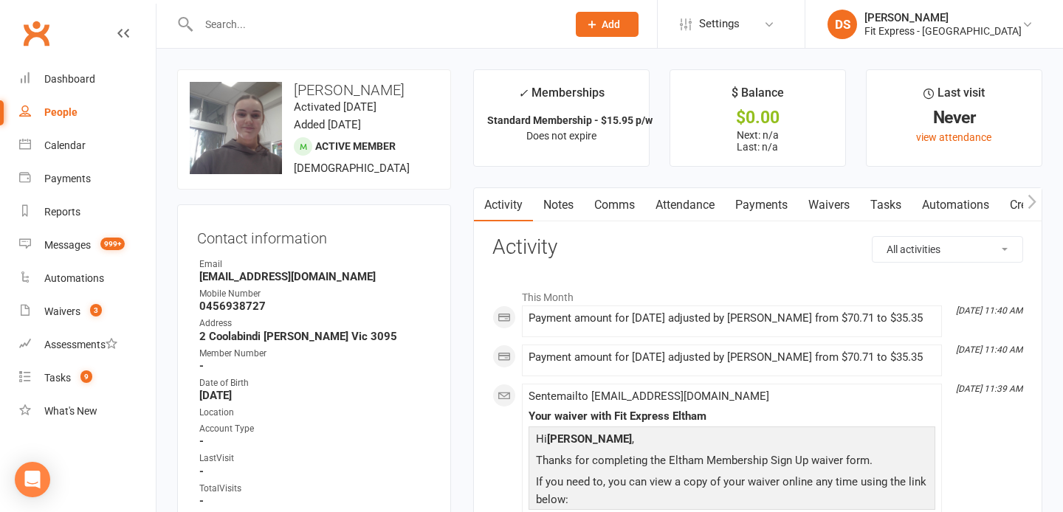
click at [47, 10] on nav "Clubworx Dashboard People Calendar Payments Reports Messages 999+ Automations W…" at bounding box center [78, 260] width 156 height 512
click at [72, 316] on div "Waivers" at bounding box center [62, 312] width 36 height 12
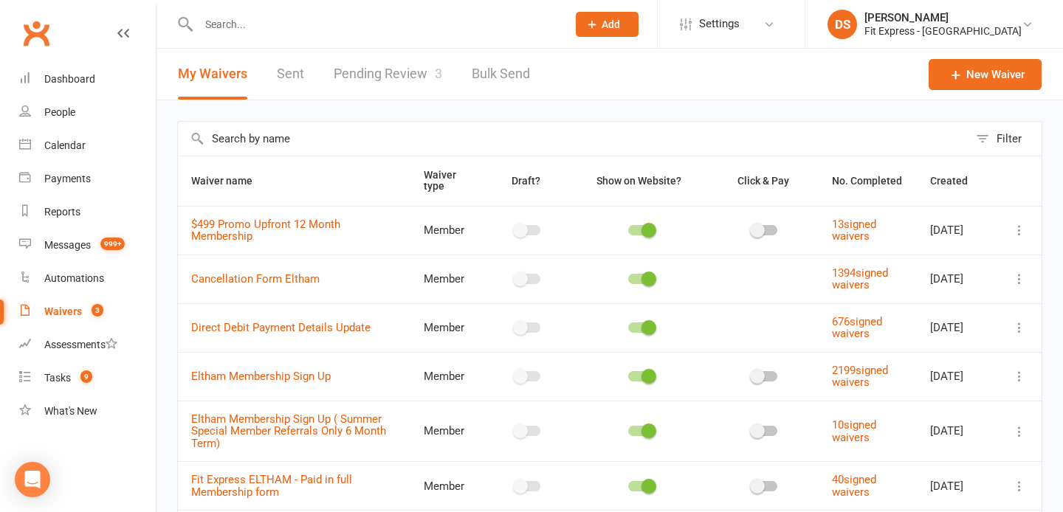
click at [330, 89] on div "My Waivers Sent Pending Review 3 Bulk Send" at bounding box center [353, 74] width 395 height 51
click at [353, 85] on link "Pending Review 3" at bounding box center [388, 74] width 108 height 51
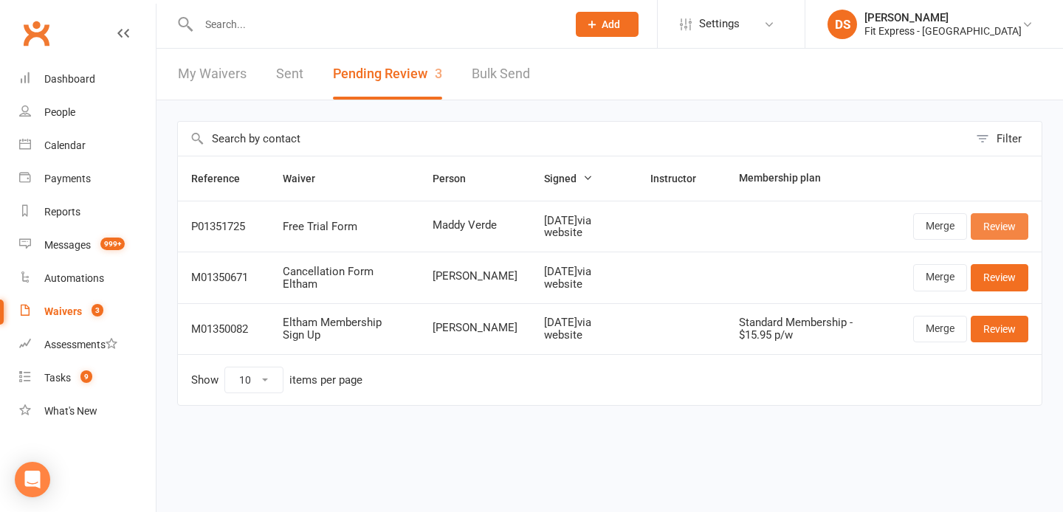
click at [1018, 224] on link "Review" at bounding box center [1000, 226] width 58 height 27
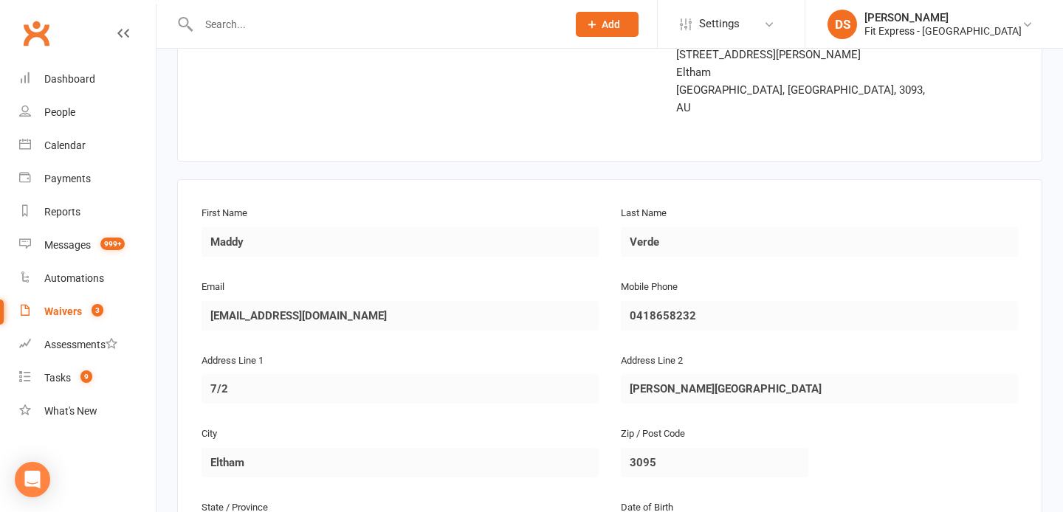
scroll to position [128, 0]
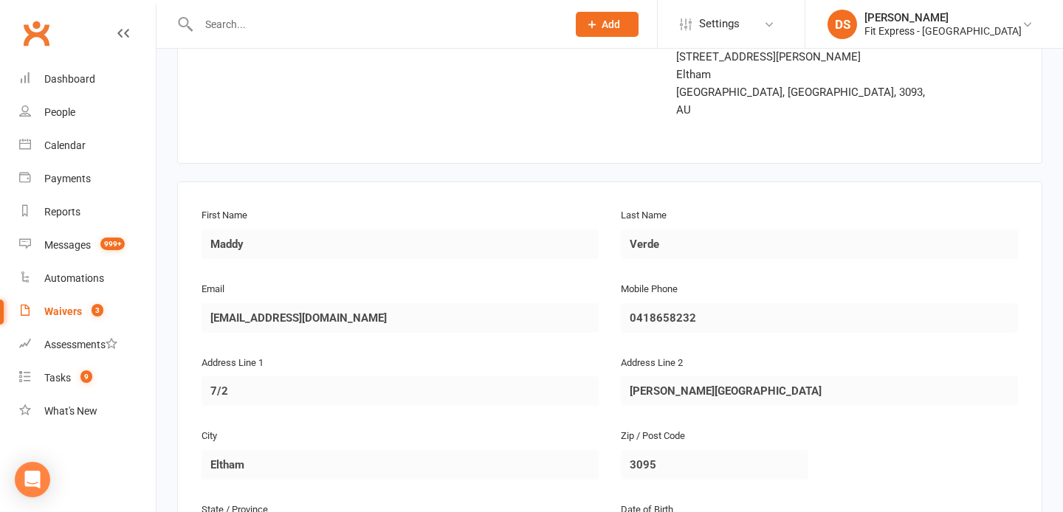
click at [72, 297] on link "Waivers 3" at bounding box center [87, 311] width 137 height 33
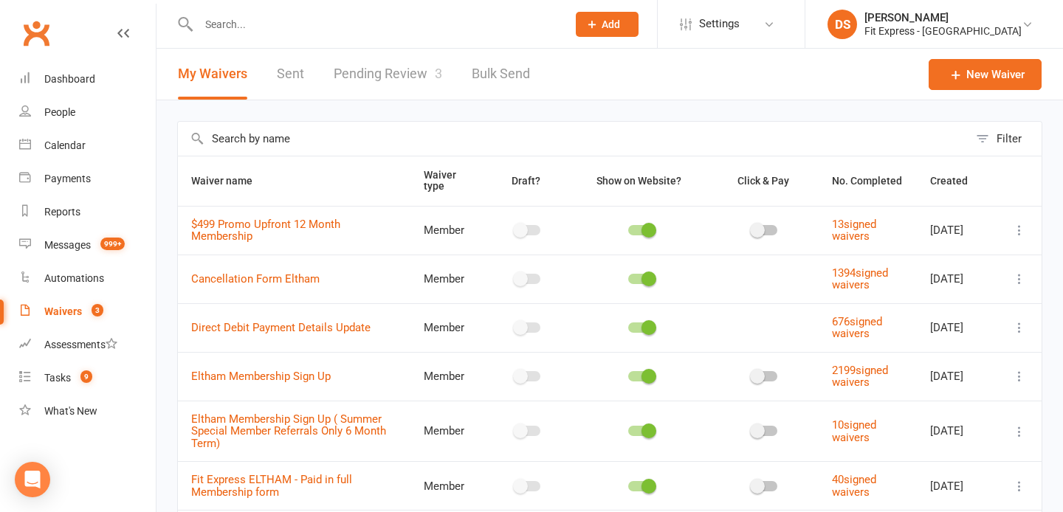
click at [356, 24] on input "text" at bounding box center [375, 24] width 362 height 21
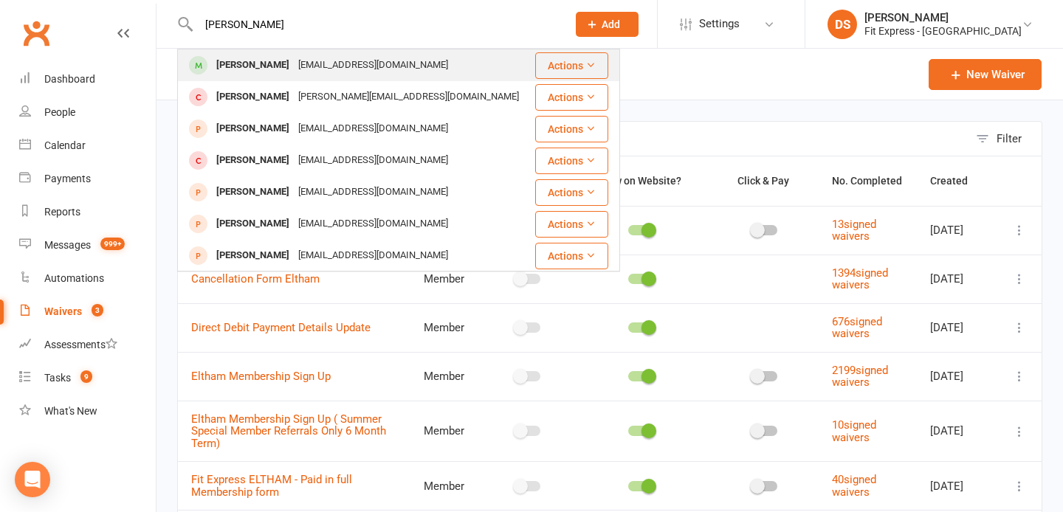
type input "[PERSON_NAME]"
click at [329, 61] on div "[EMAIL_ADDRESS][DOMAIN_NAME]" at bounding box center [373, 65] width 159 height 21
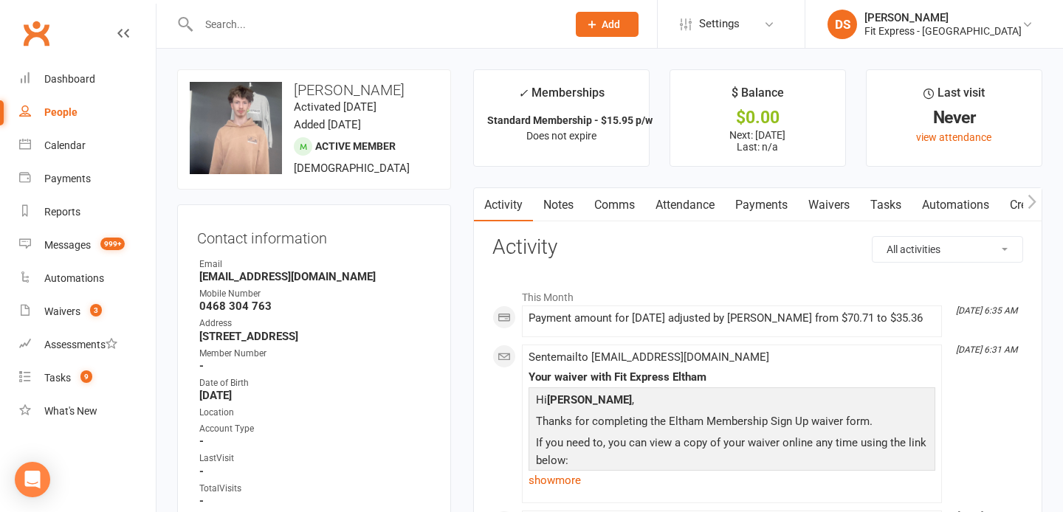
click at [750, 207] on link "Payments" at bounding box center [761, 205] width 73 height 34
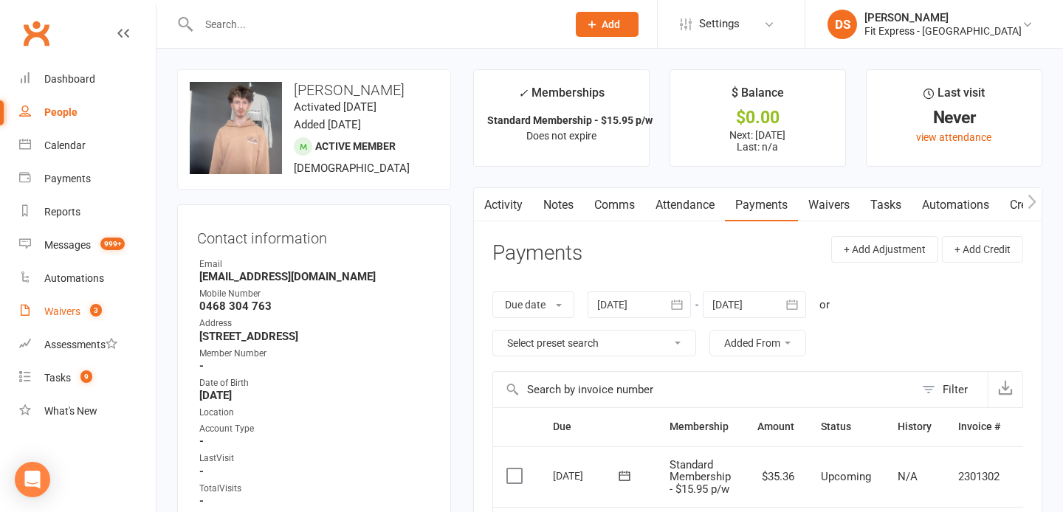
click at [65, 297] on link "Waivers 3" at bounding box center [87, 311] width 137 height 33
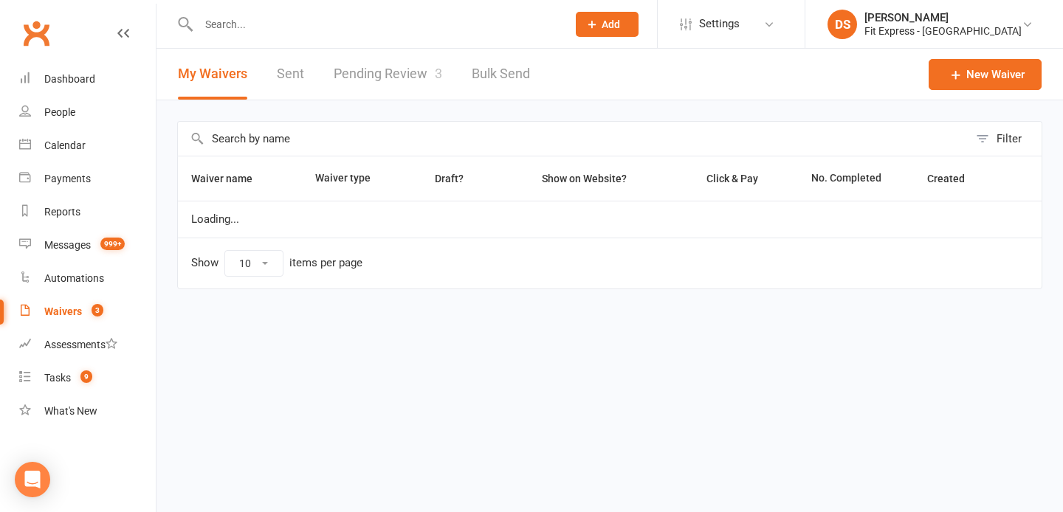
click at [369, 55] on link "Pending Review 3" at bounding box center [388, 74] width 108 height 51
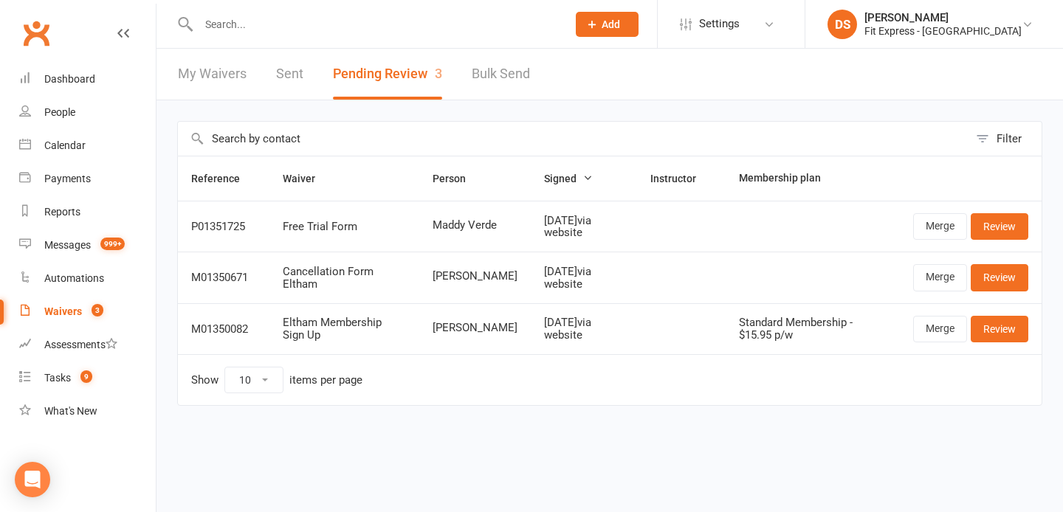
click at [354, 28] on input "text" at bounding box center [375, 24] width 362 height 21
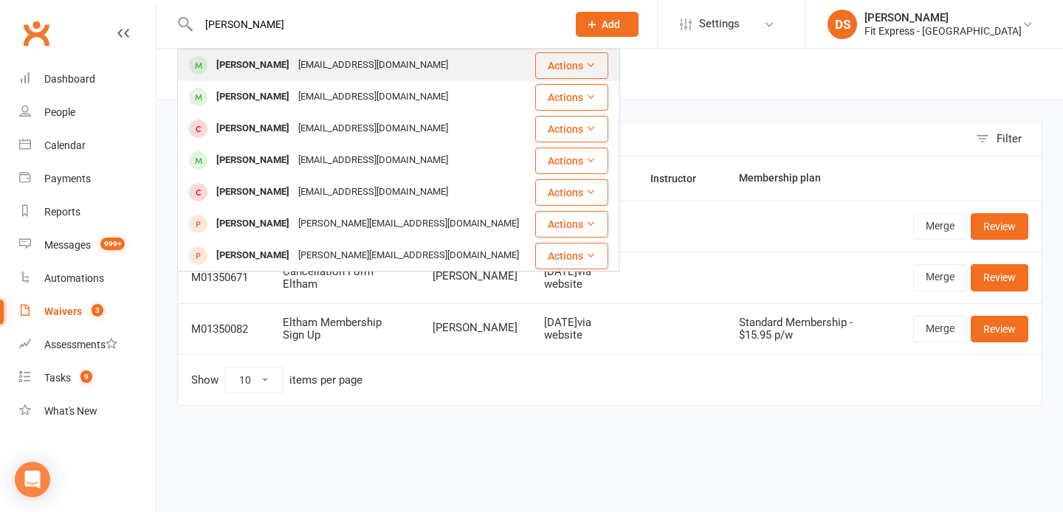
type input "[PERSON_NAME]"
click at [333, 63] on div "[EMAIL_ADDRESS][DOMAIN_NAME]" at bounding box center [373, 65] width 159 height 21
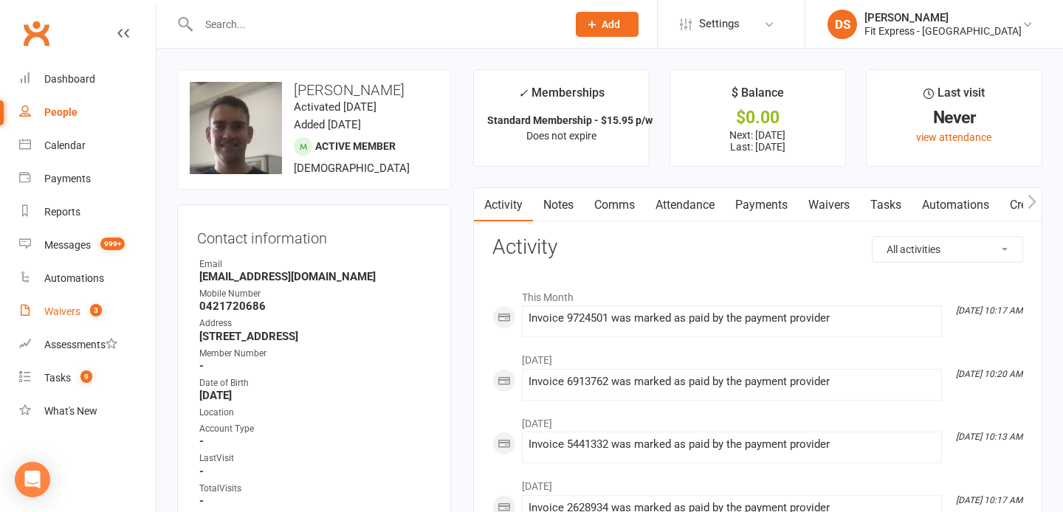
click at [80, 310] on div "Waivers" at bounding box center [62, 312] width 36 height 12
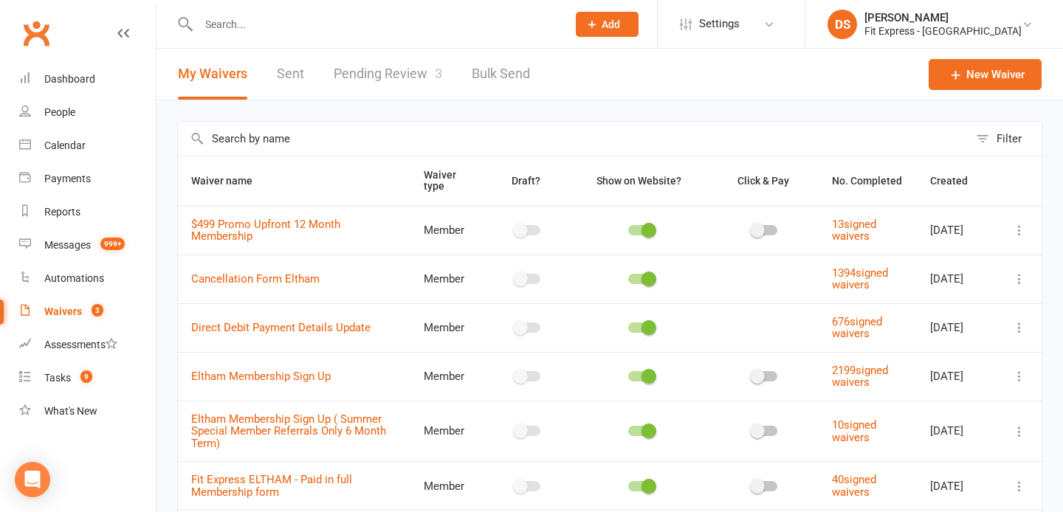
click at [381, 95] on link "Pending Review 3" at bounding box center [388, 74] width 108 height 51
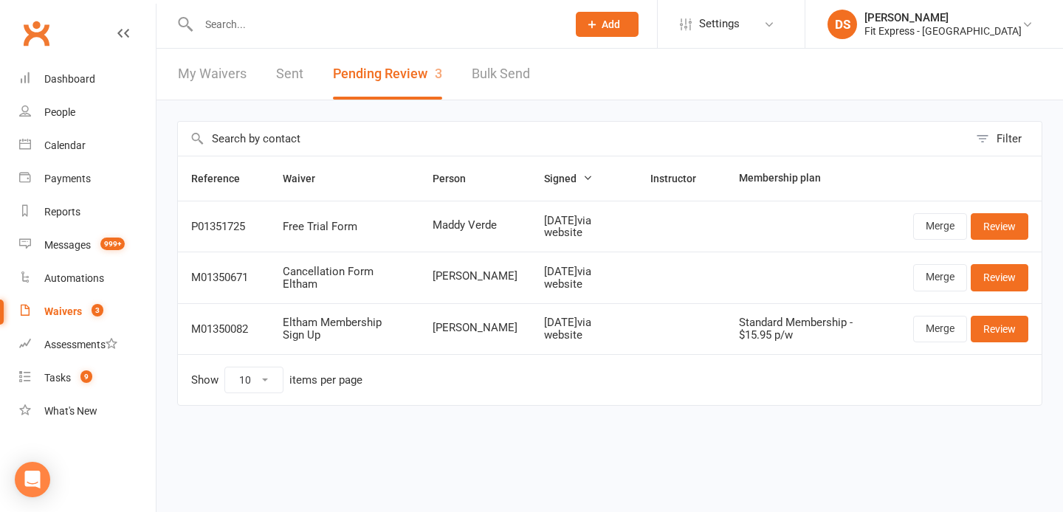
click at [392, 41] on div at bounding box center [366, 24] width 379 height 48
click at [359, 32] on input "text" at bounding box center [375, 24] width 362 height 21
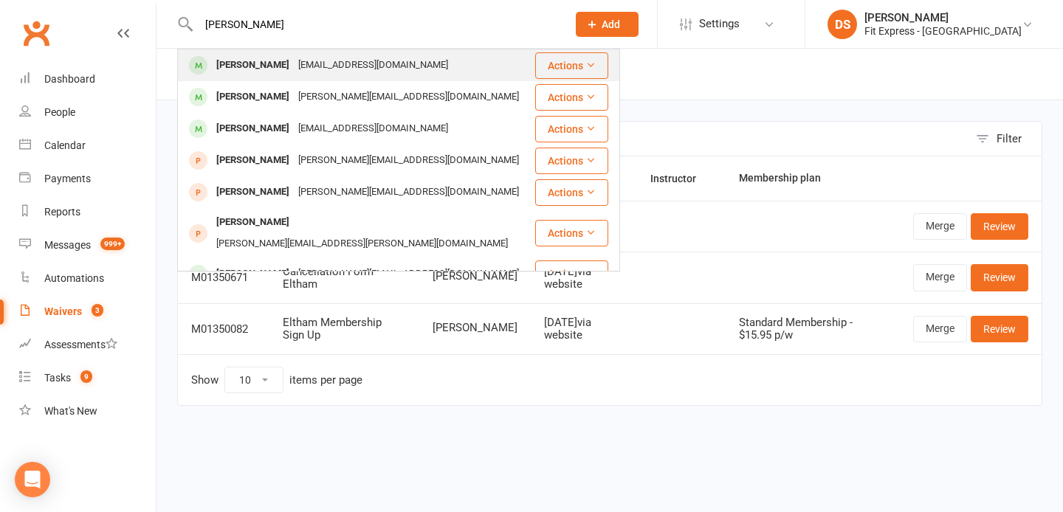
type input "[PERSON_NAME]"
click at [333, 61] on div "[EMAIL_ADDRESS][DOMAIN_NAME]" at bounding box center [373, 65] width 159 height 21
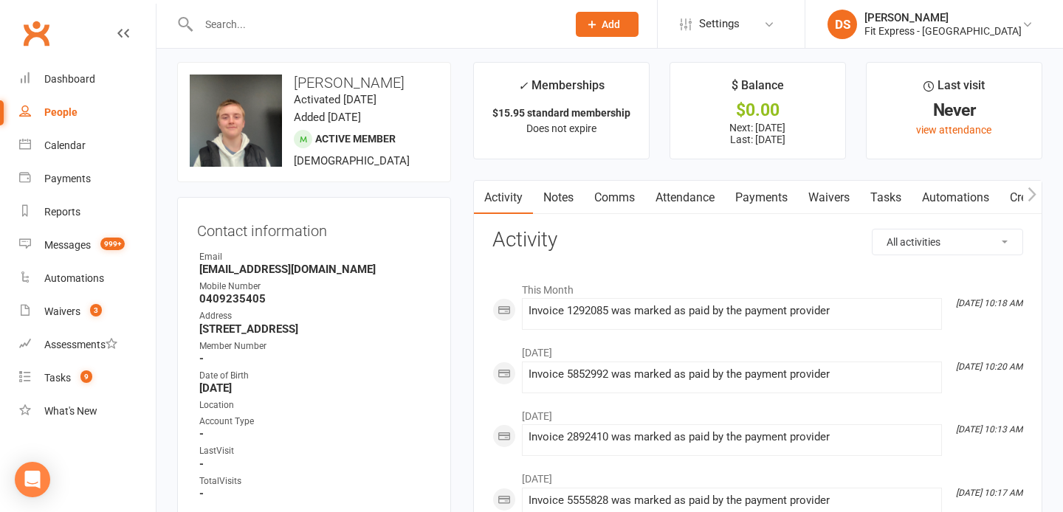
scroll to position [7, 0]
click at [751, 207] on link "Payments" at bounding box center [761, 199] width 73 height 34
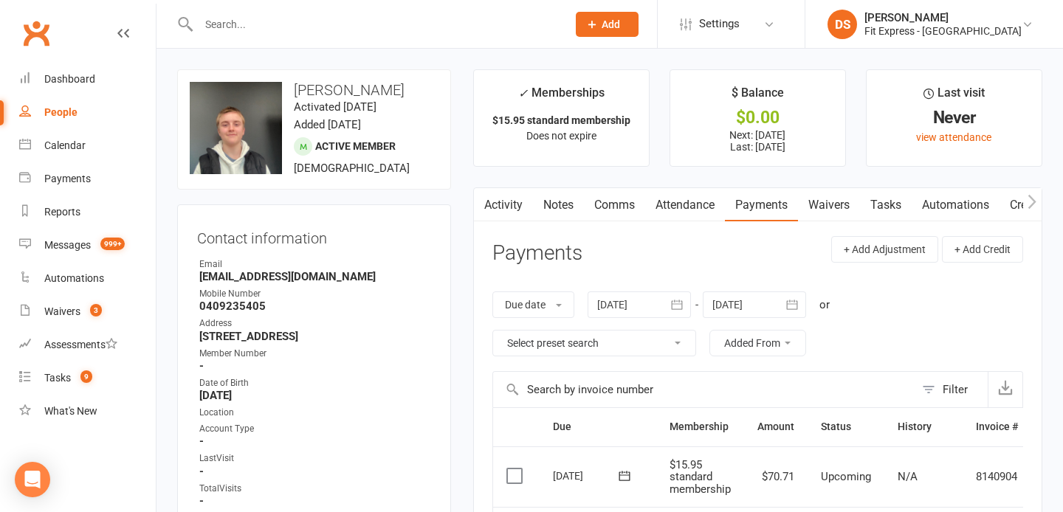
click at [504, 196] on link "Activity" at bounding box center [503, 205] width 59 height 34
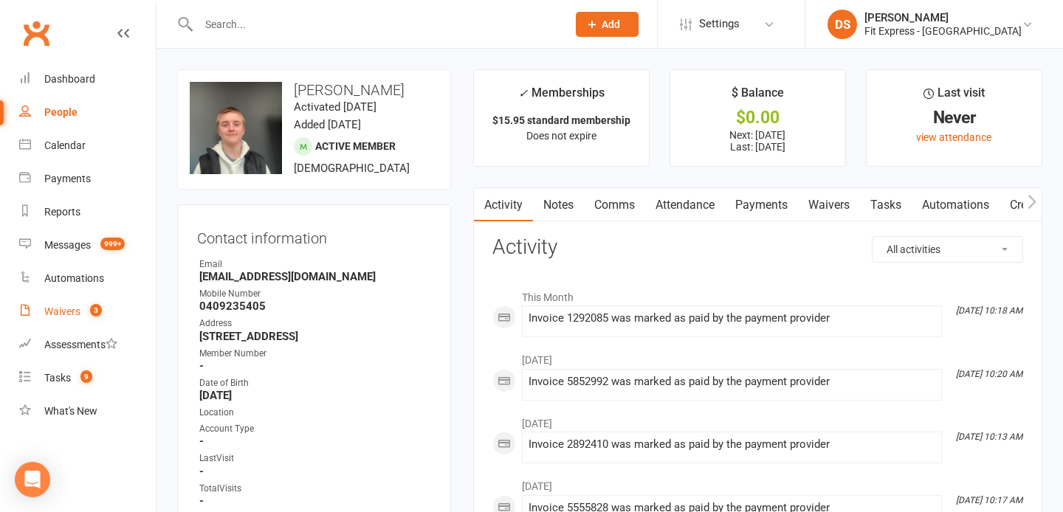
click at [76, 306] on div "Waivers" at bounding box center [62, 312] width 36 height 12
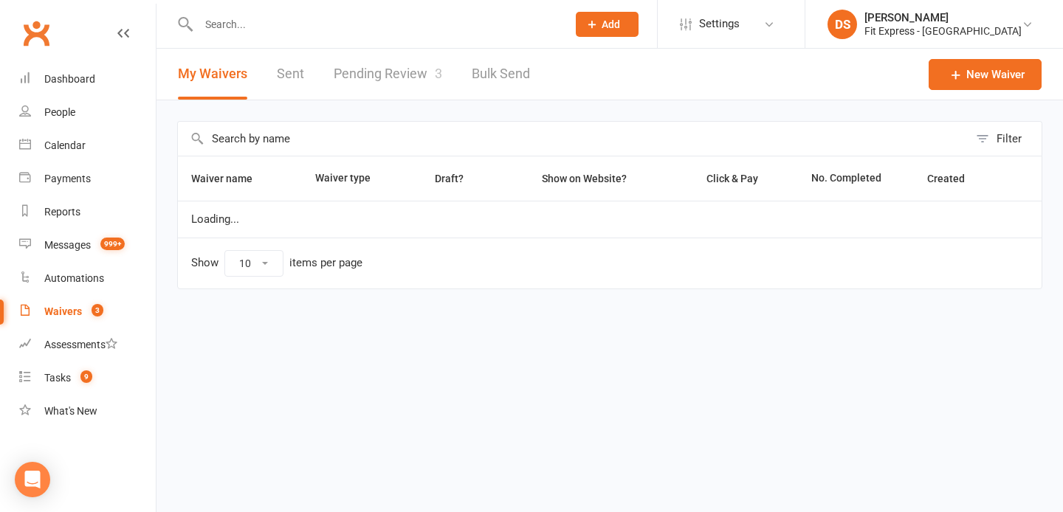
click at [351, 70] on link "Pending Review 3" at bounding box center [388, 74] width 108 height 51
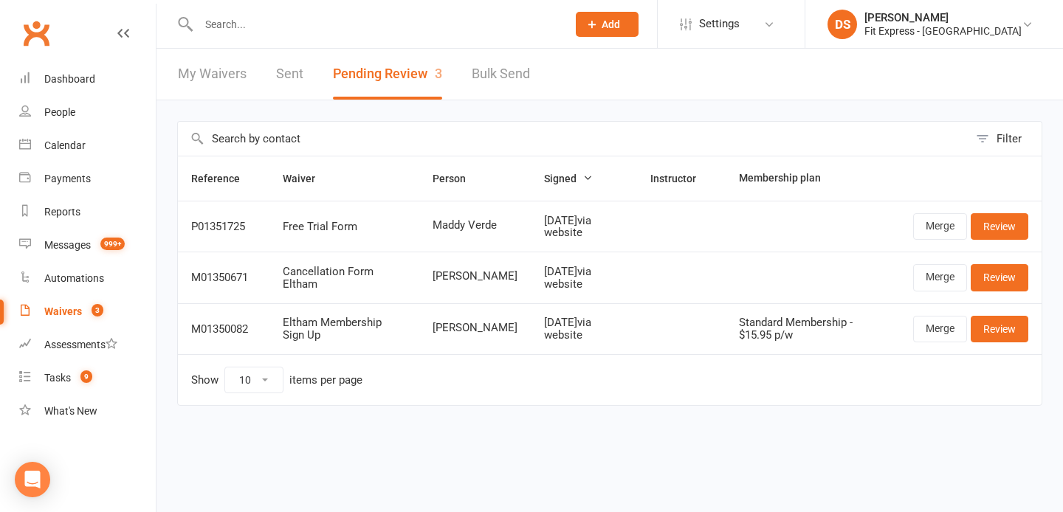
click at [338, 29] on input "text" at bounding box center [375, 24] width 362 height 21
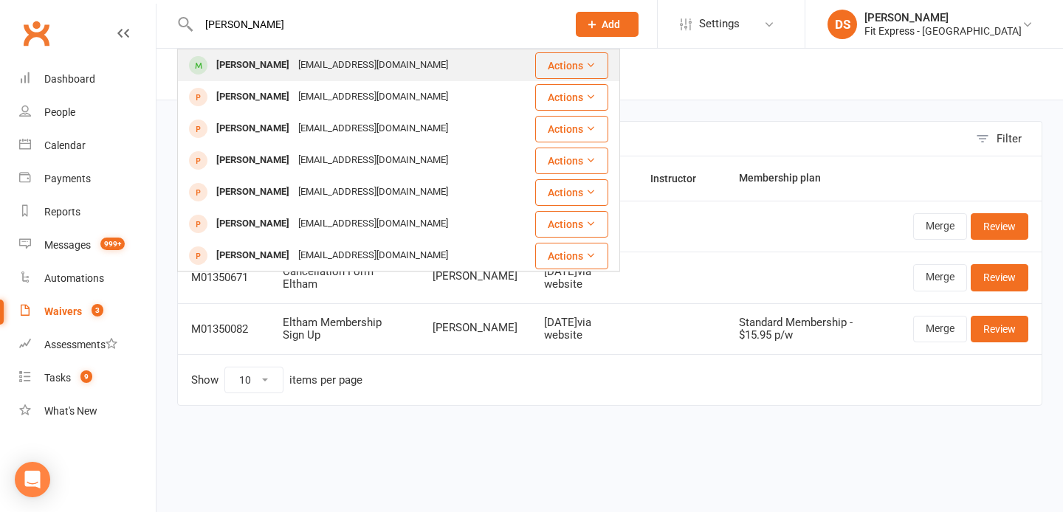
type input "[PERSON_NAME]"
click at [318, 64] on div "[EMAIL_ADDRESS][DOMAIN_NAME]" at bounding box center [373, 65] width 159 height 21
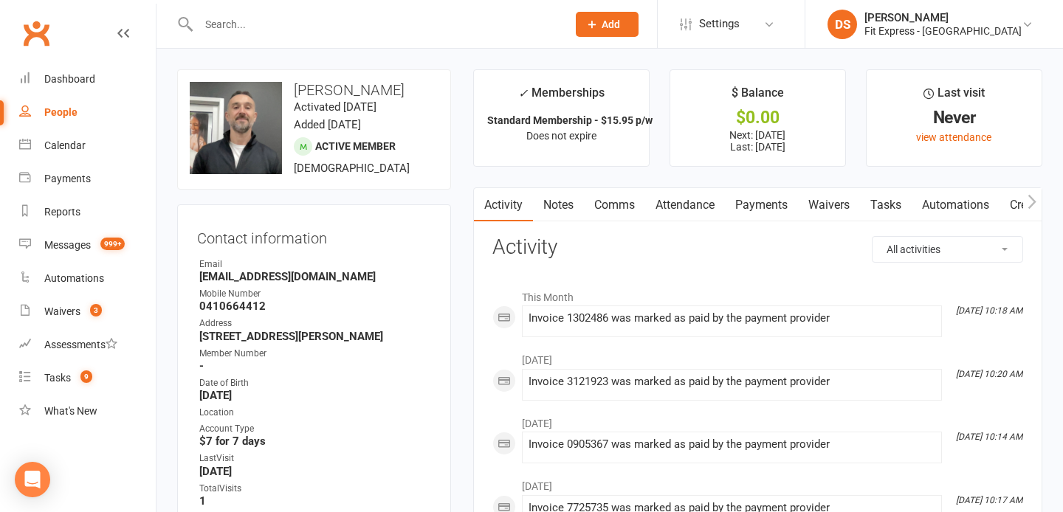
click at [572, 201] on link "Notes" at bounding box center [558, 205] width 51 height 34
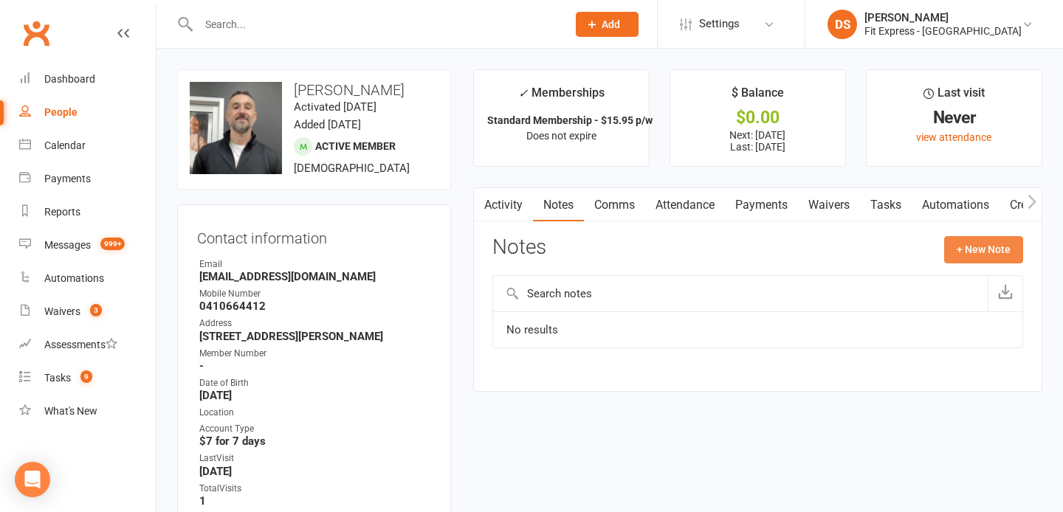
click at [982, 252] on button "+ New Note" at bounding box center [983, 249] width 79 height 27
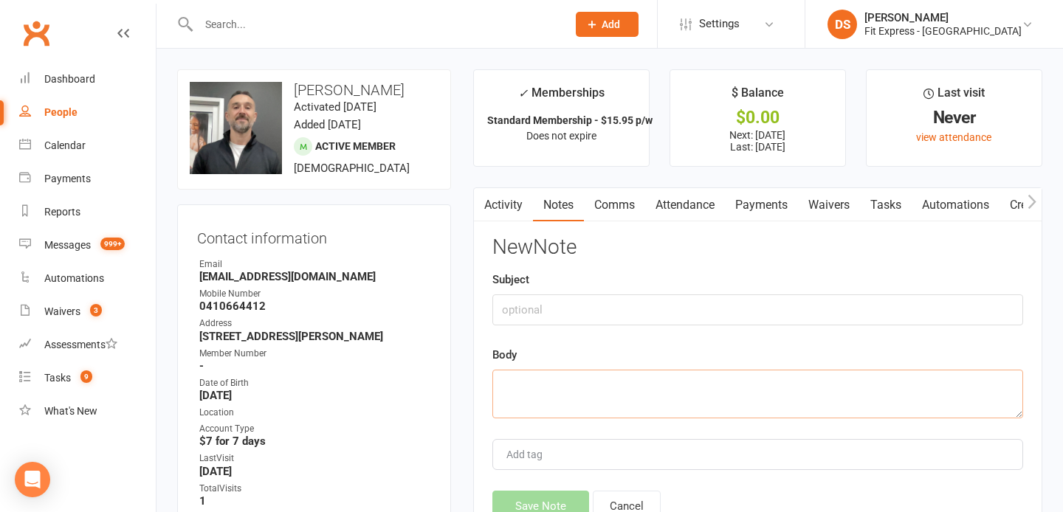
click at [650, 390] on textarea at bounding box center [757, 394] width 531 height 49
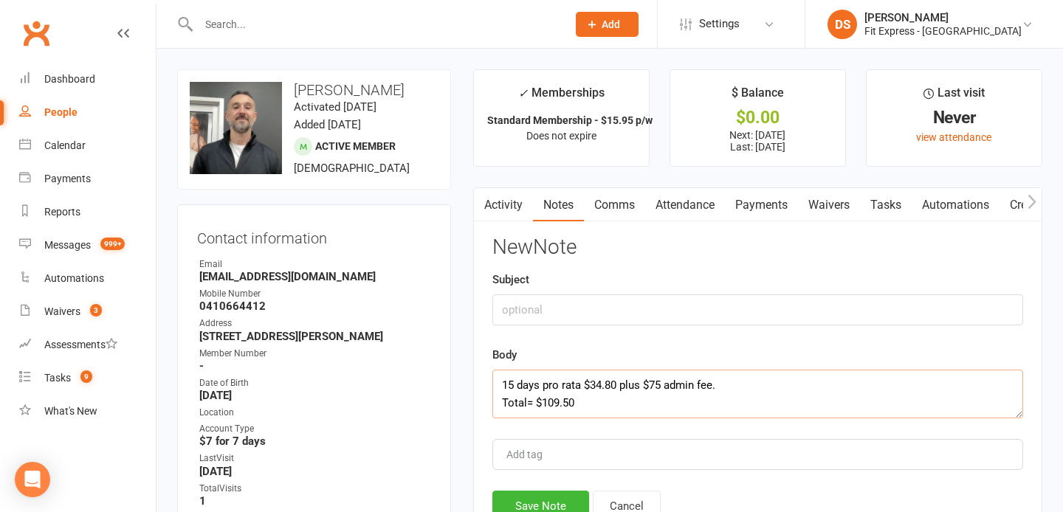
type textarea "15 days pro rata $34.80 plus $75 admin fee. Total= $109.50"
click at [515, 295] on input "text" at bounding box center [757, 309] width 531 height 31
type input "Fees owed to cancel"
click at [546, 497] on button "Save Note" at bounding box center [540, 506] width 97 height 31
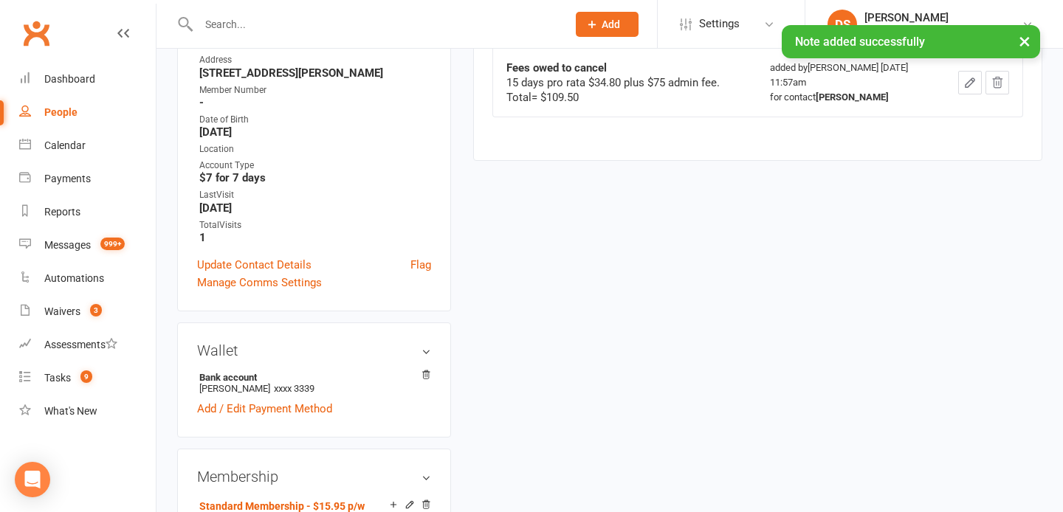
scroll to position [413, 0]
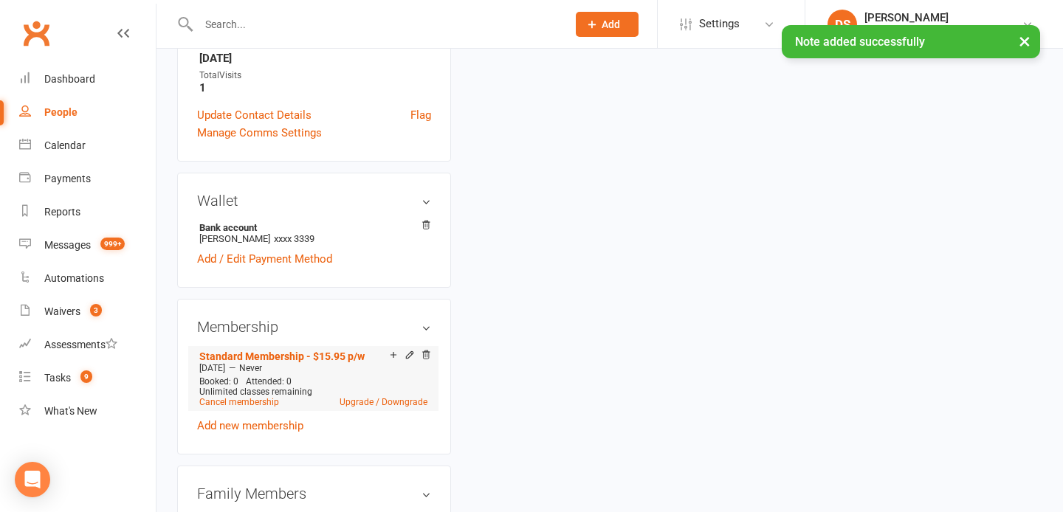
click at [426, 359] on li "Standard Membership - $15.95 p/w [DATE] — Never Booked: 0 Attended: 0 Unlimited…" at bounding box center [313, 378] width 235 height 65
click at [426, 360] on icon at bounding box center [426, 355] width 10 height 10
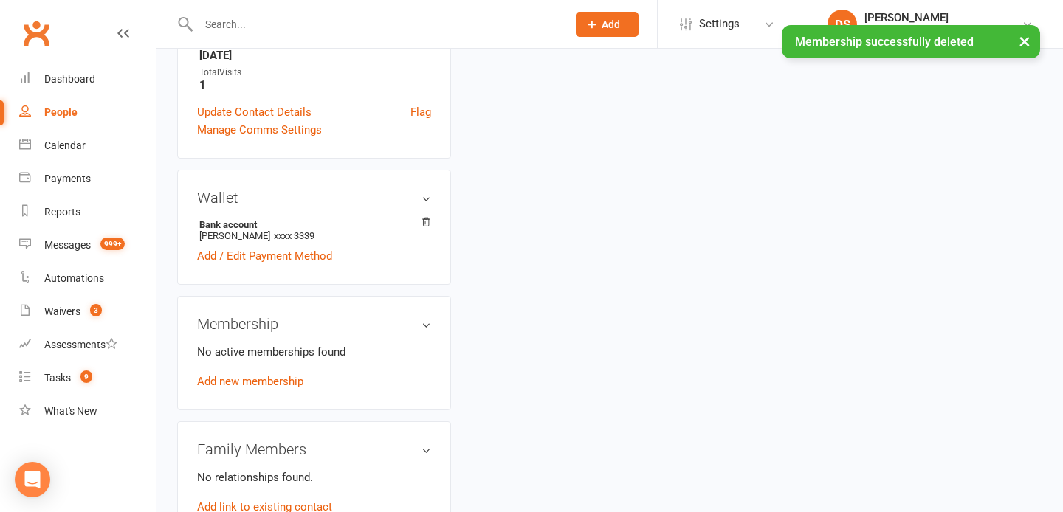
scroll to position [410, 0]
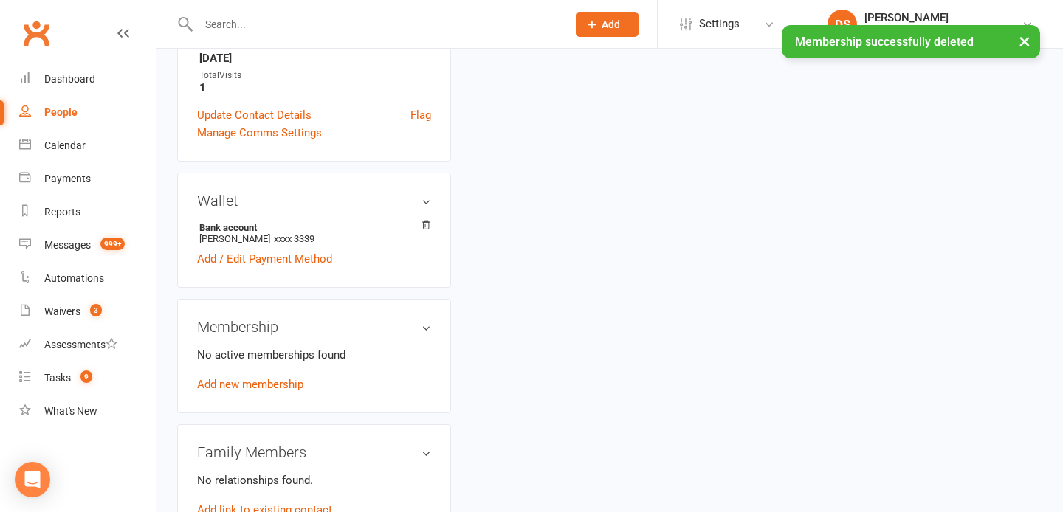
click at [277, 403] on div "Membership No active memberships found Add new membership" at bounding box center [314, 356] width 274 height 114
click at [278, 391] on link "Add new membership" at bounding box center [250, 384] width 106 height 13
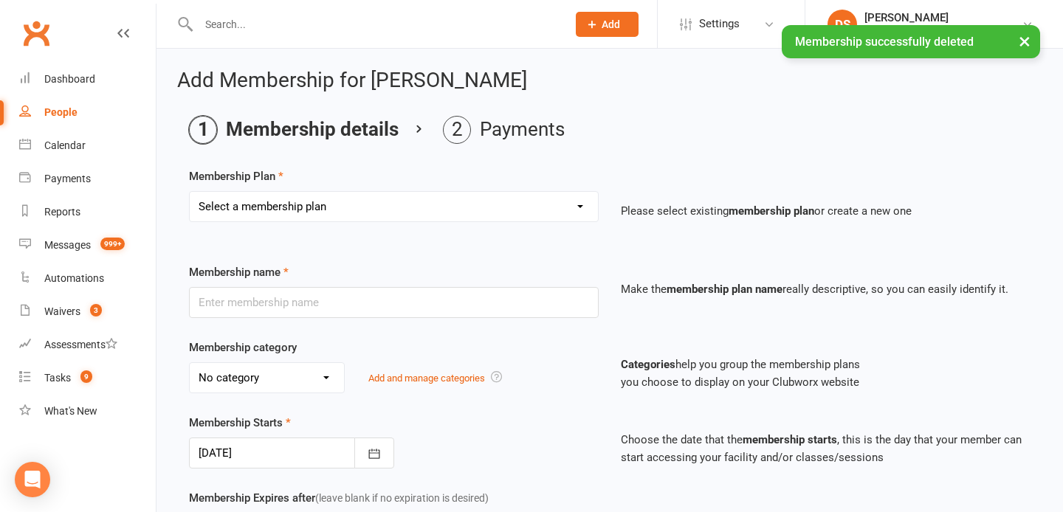
click at [317, 193] on select "Select a membership plan Create new Membership Plan $12.50 P/W Standard Members…" at bounding box center [394, 207] width 408 height 30
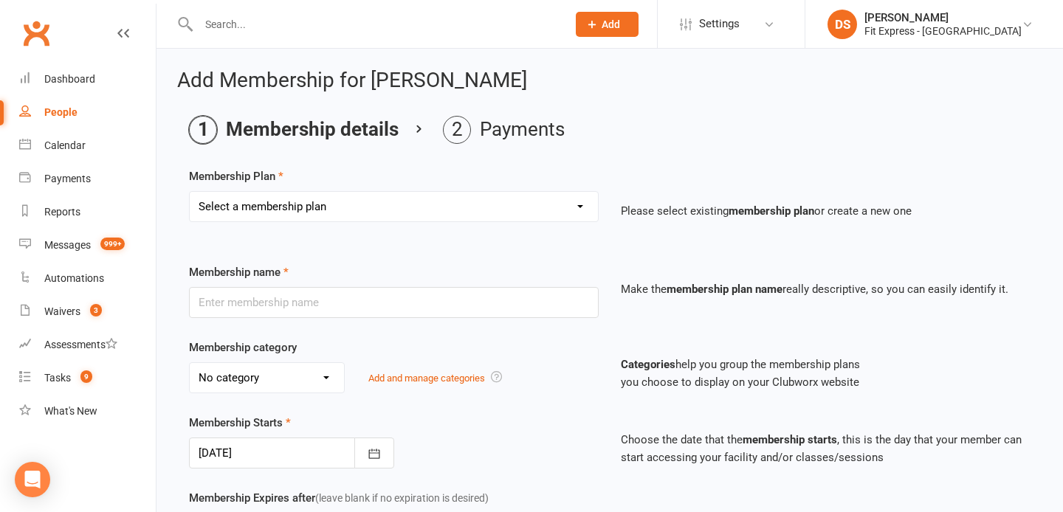
select select "22"
click at [190, 192] on select "Select a membership plan Create new Membership Plan $12.50 P/W Standard Members…" at bounding box center [394, 207] width 408 height 30
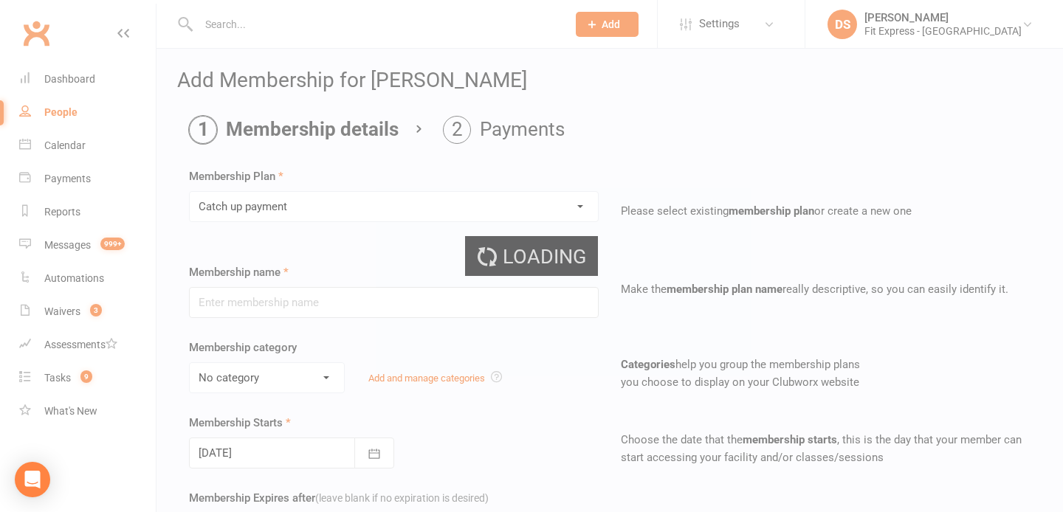
type input "Catch up payment"
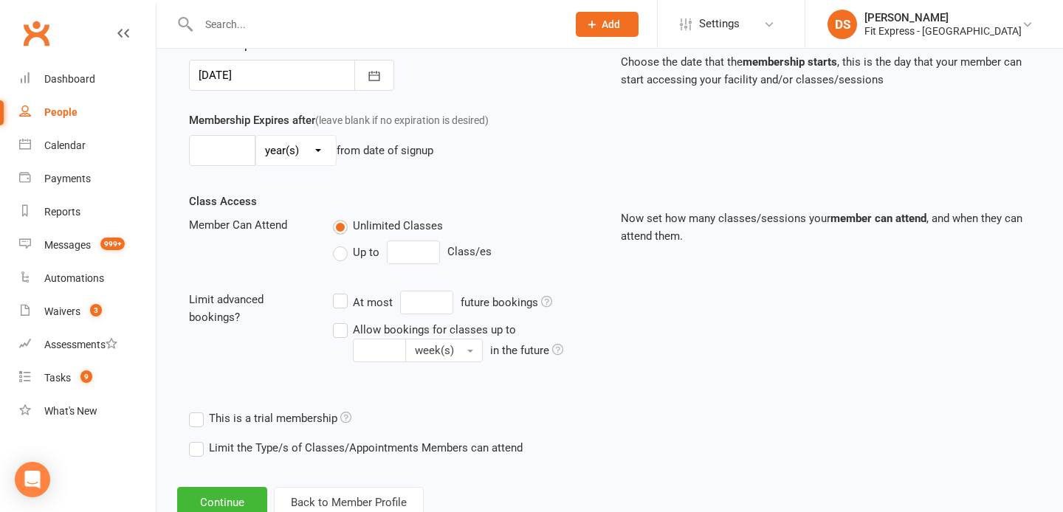
scroll to position [426, 0]
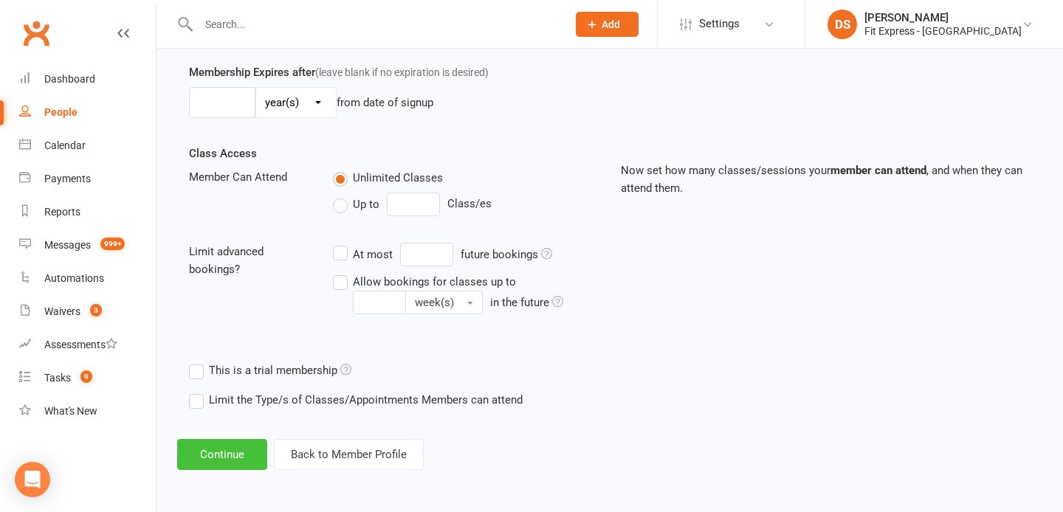
click at [231, 458] on button "Continue" at bounding box center [222, 454] width 90 height 31
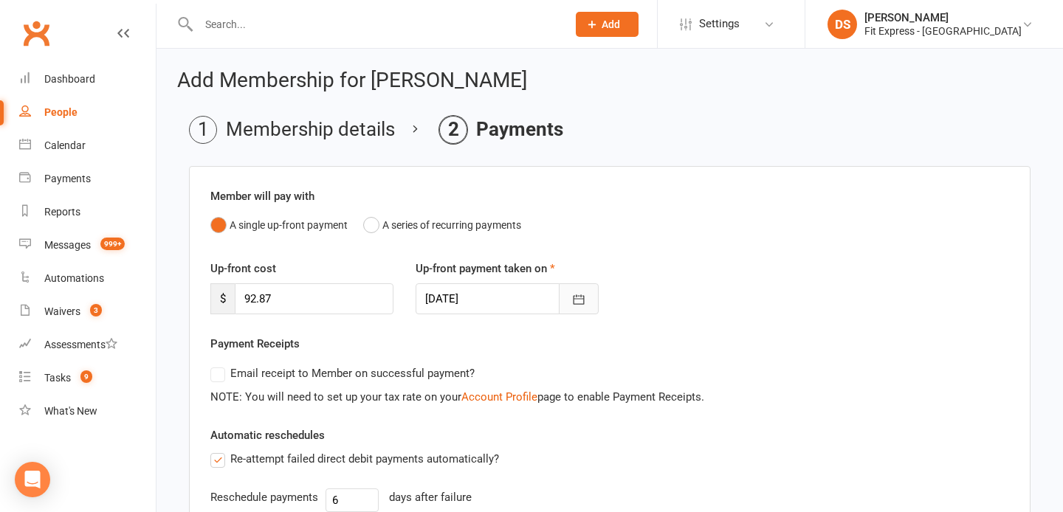
click at [574, 294] on icon "button" at bounding box center [578, 299] width 15 height 15
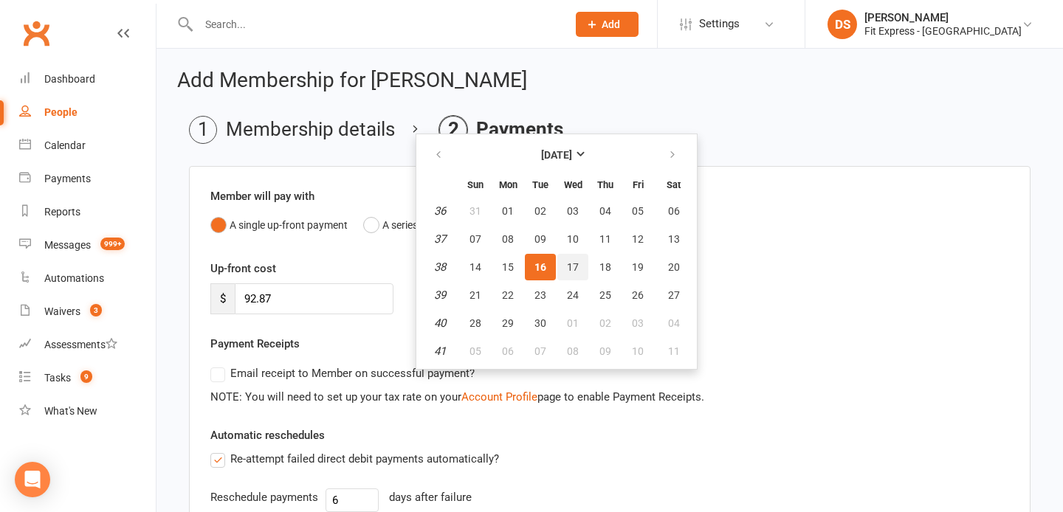
click at [563, 265] on button "17" at bounding box center [572, 267] width 31 height 27
type input "[DATE]"
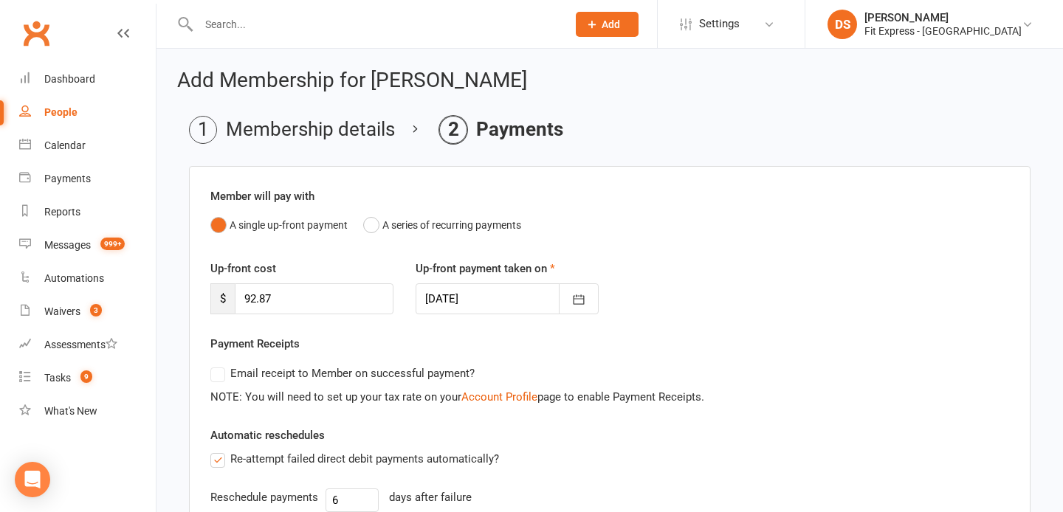
click at [300, 322] on div "Up-front cost $ 92.87 Up-front payment taken on [DATE] [DATE] Sun Mon Tue Wed T…" at bounding box center [609, 297] width 821 height 75
drag, startPoint x: 301, startPoint y: 305, endPoint x: 232, endPoint y: 304, distance: 68.6
click at [232, 304] on div "$ 92.87" at bounding box center [301, 298] width 183 height 31
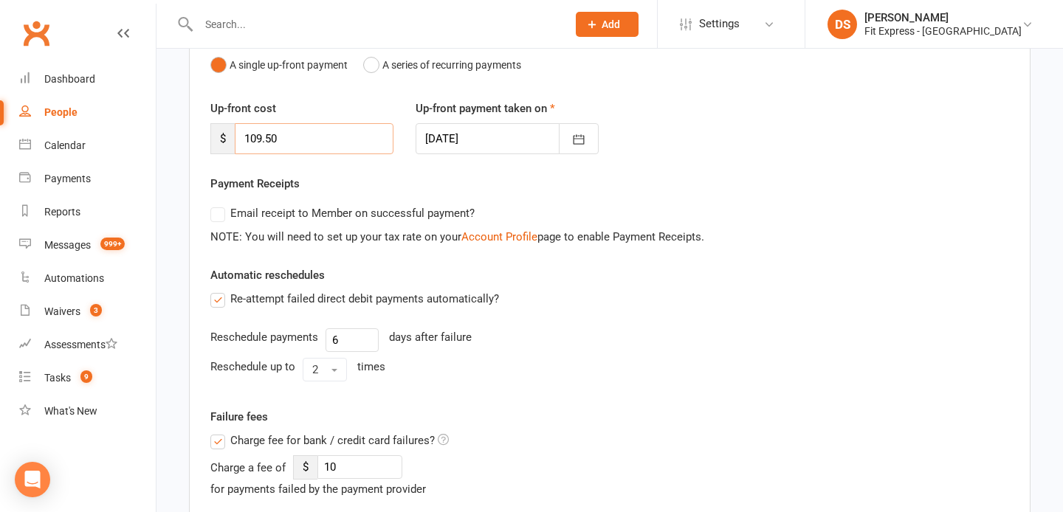
scroll to position [162, 0]
type input "109.50"
click at [223, 438] on label "Charge fee for bank / credit card failures?" at bounding box center [329, 439] width 238 height 18
click at [223, 430] on input "Charge fee for bank / credit card failures?" at bounding box center [329, 430] width 238 height 0
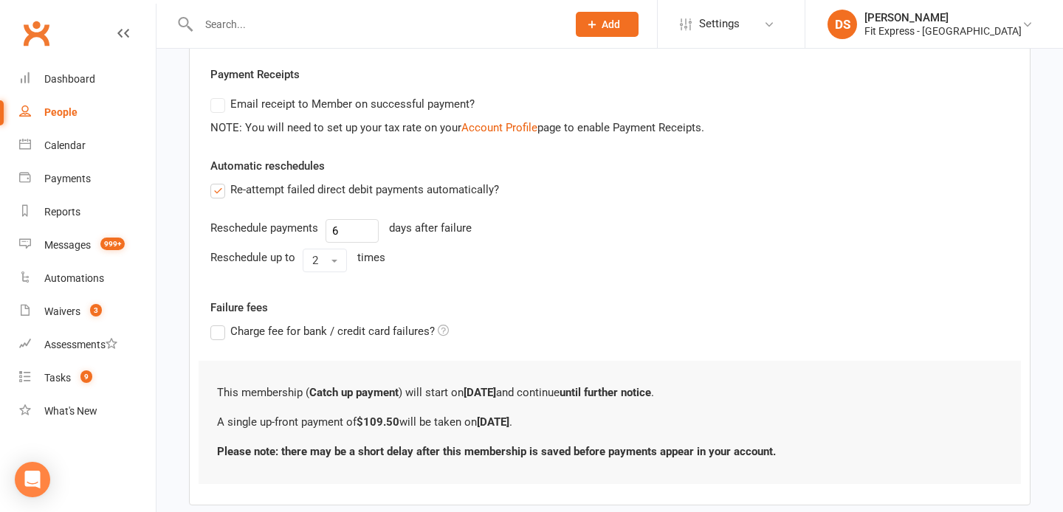
scroll to position [351, 0]
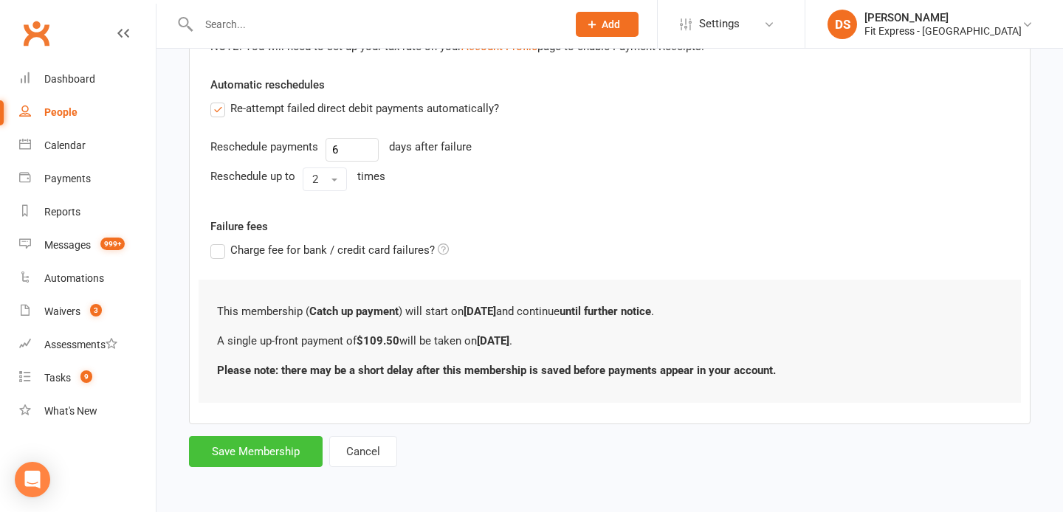
click at [224, 441] on button "Save Membership" at bounding box center [256, 451] width 134 height 31
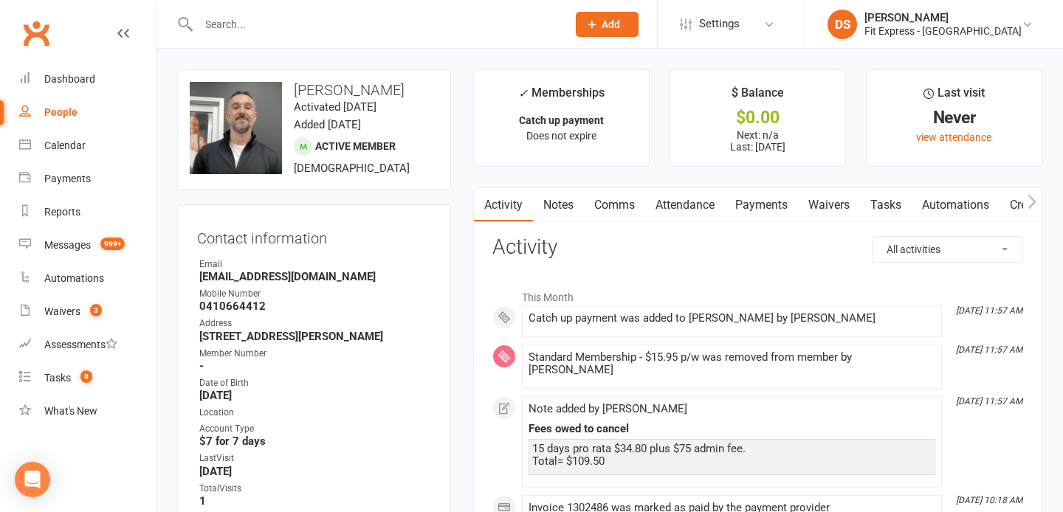
click at [563, 190] on link "Notes" at bounding box center [558, 205] width 51 height 34
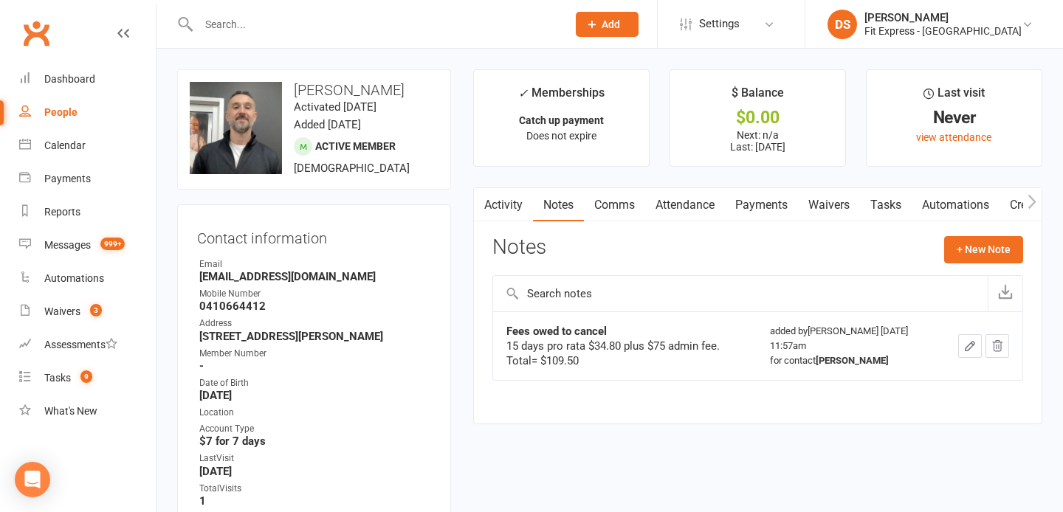
click at [723, 207] on link "Attendance" at bounding box center [685, 205] width 80 height 34
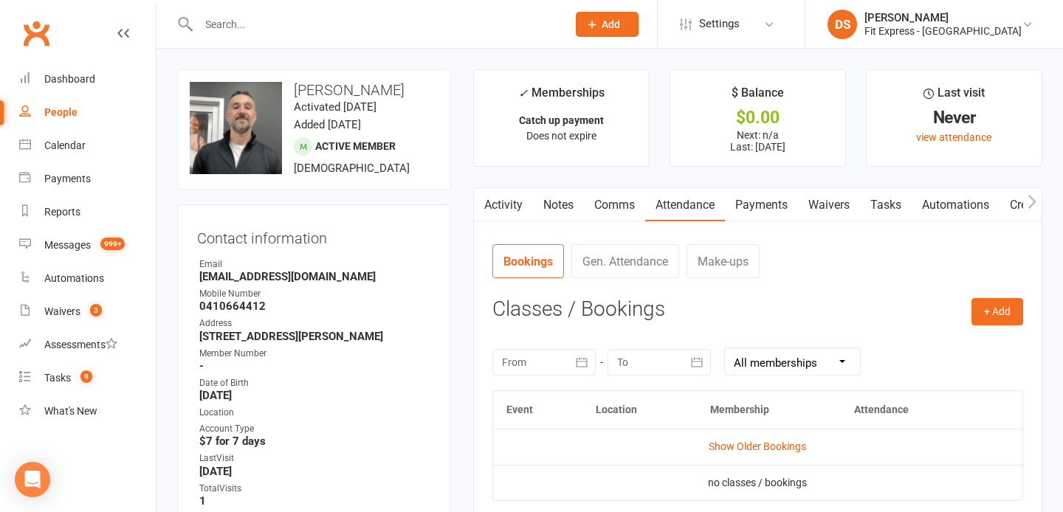
click at [751, 206] on link "Payments" at bounding box center [761, 205] width 73 height 34
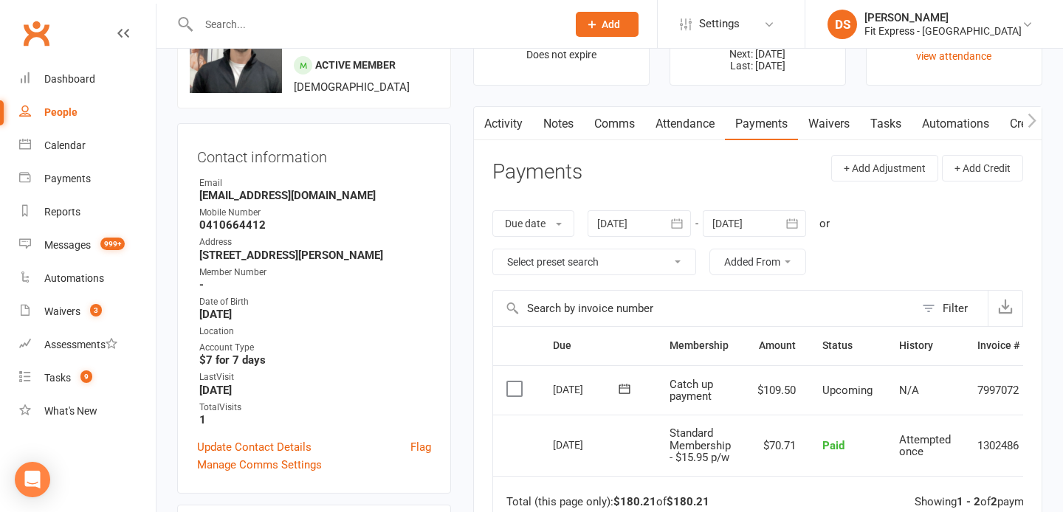
scroll to position [77, 0]
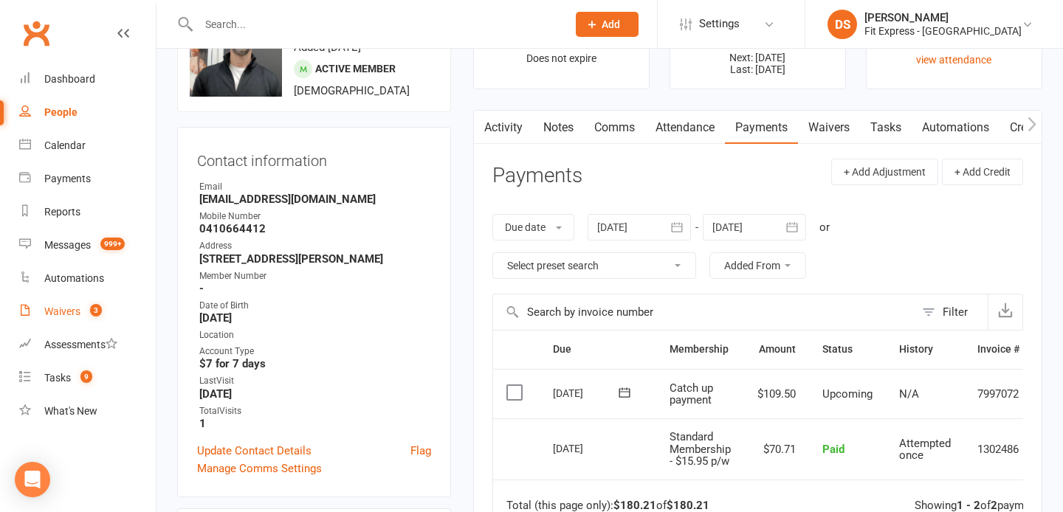
click at [85, 306] on count-badge "3" at bounding box center [92, 312] width 19 height 12
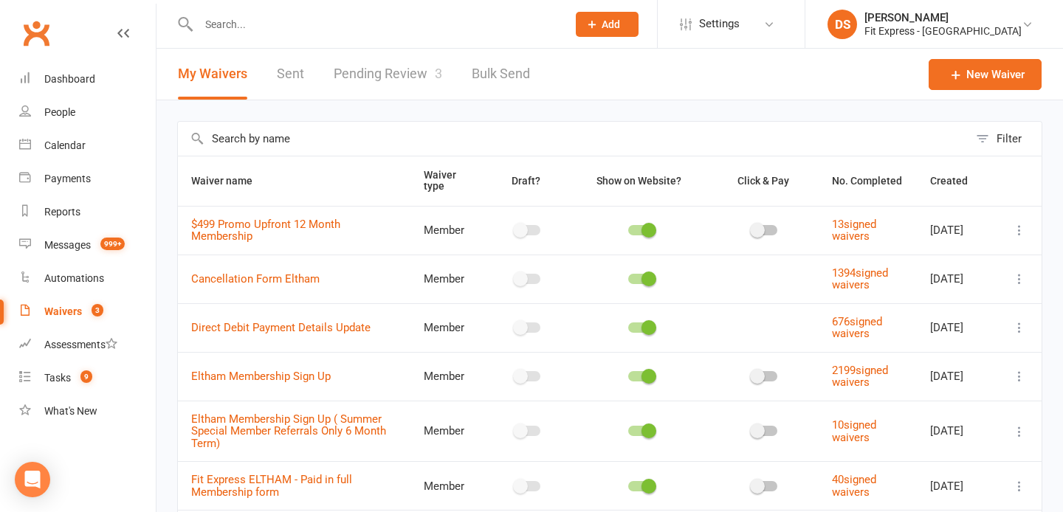
click at [374, 74] on link "Pending Review 3" at bounding box center [388, 74] width 108 height 51
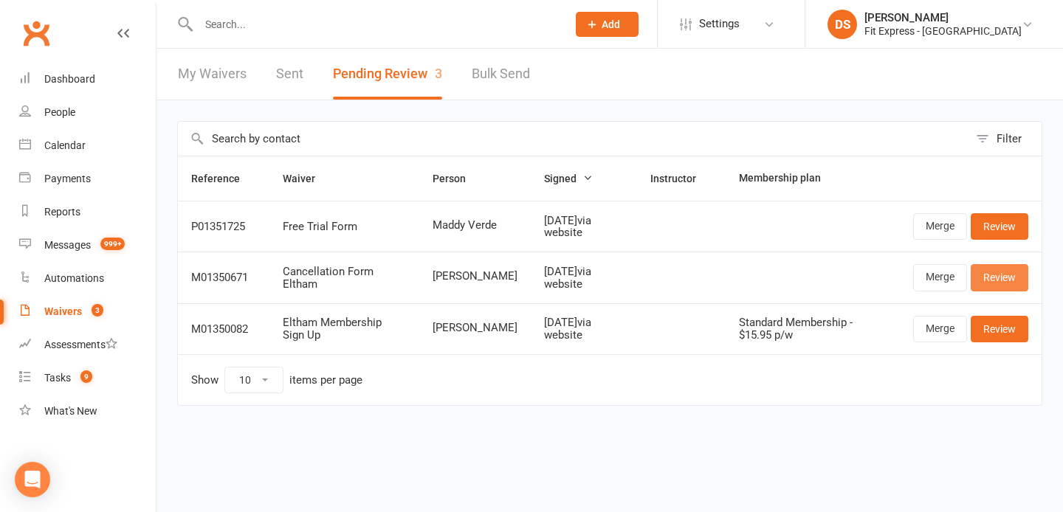
click at [993, 284] on link "Review" at bounding box center [1000, 277] width 58 height 27
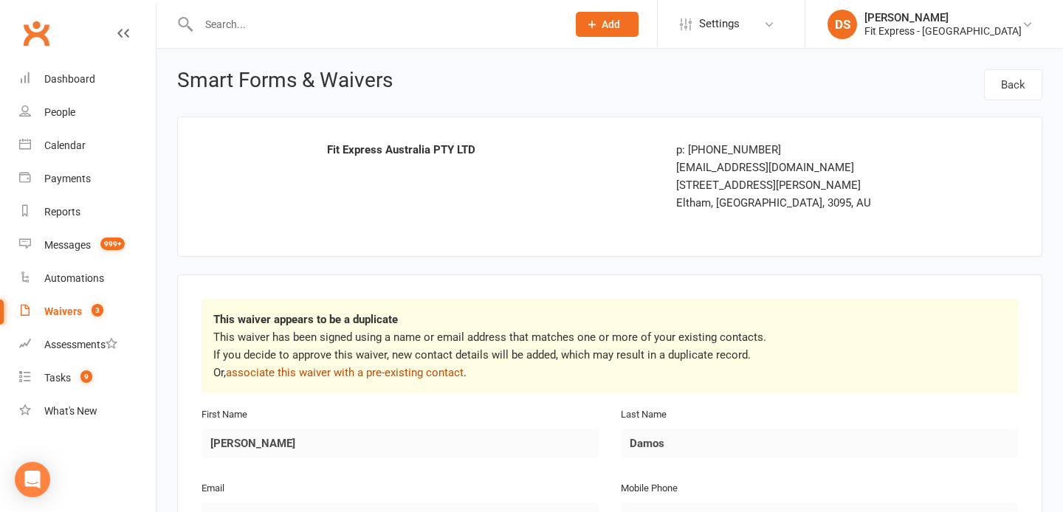
click at [421, 376] on link "associate this waiver with a pre-existing contact" at bounding box center [345, 372] width 238 height 13
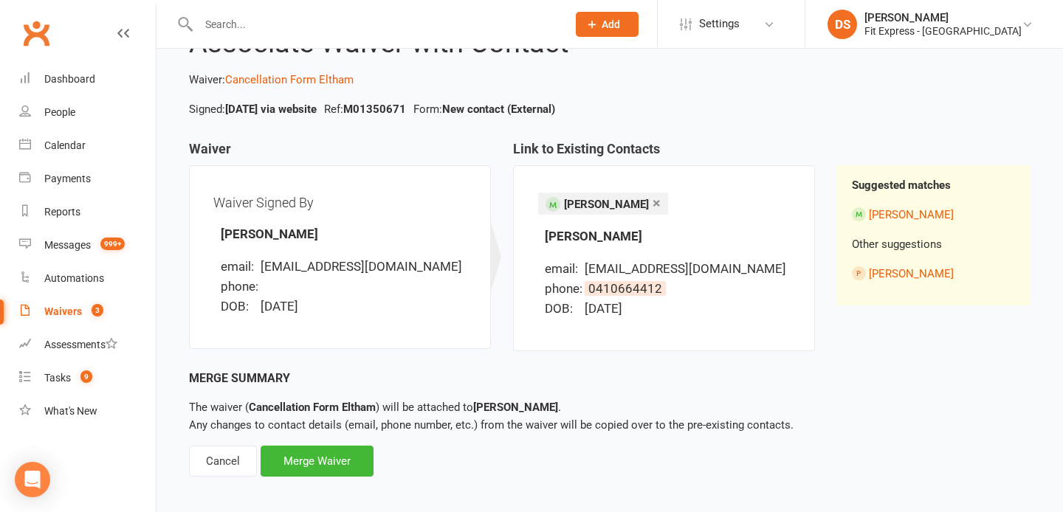
scroll to position [75, 0]
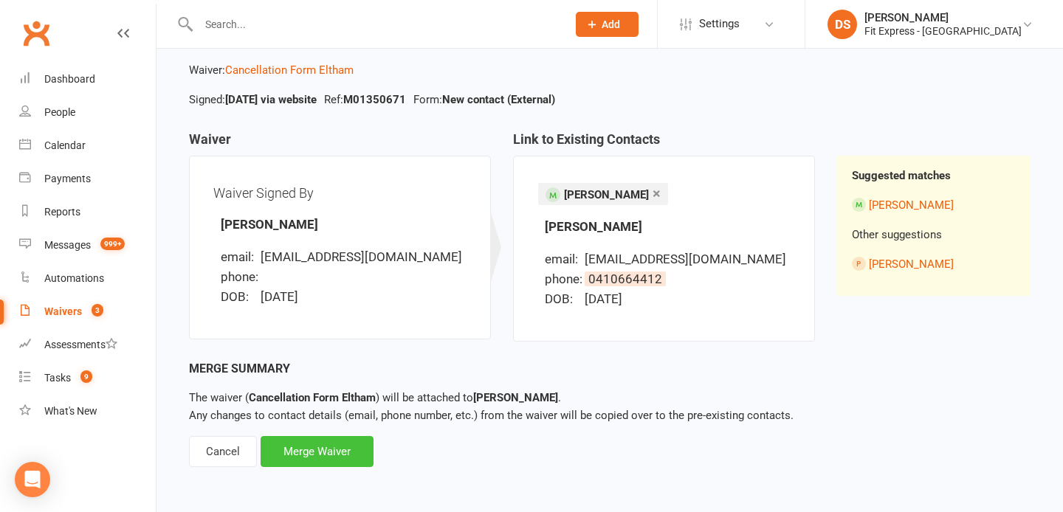
click at [320, 453] on div "Merge Waiver" at bounding box center [317, 451] width 113 height 31
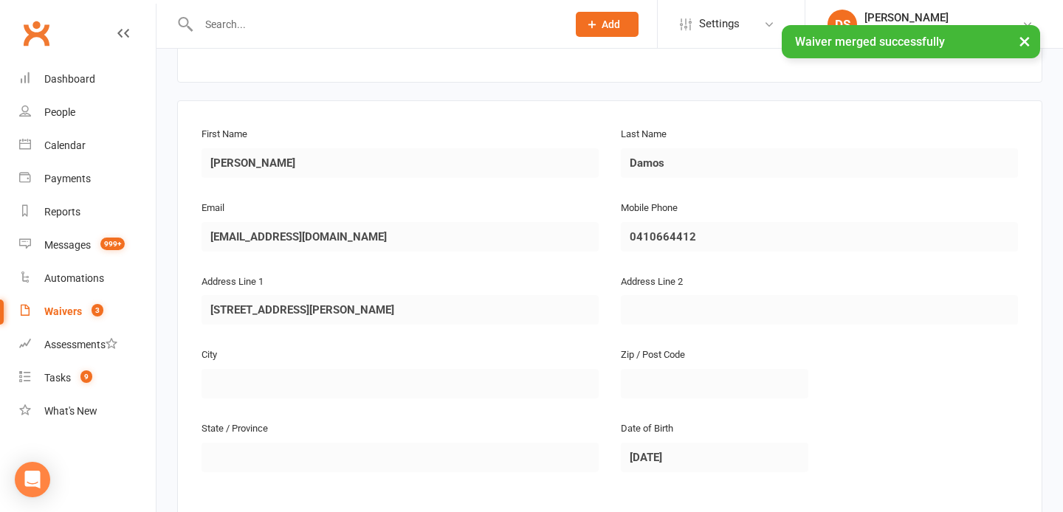
scroll to position [474, 0]
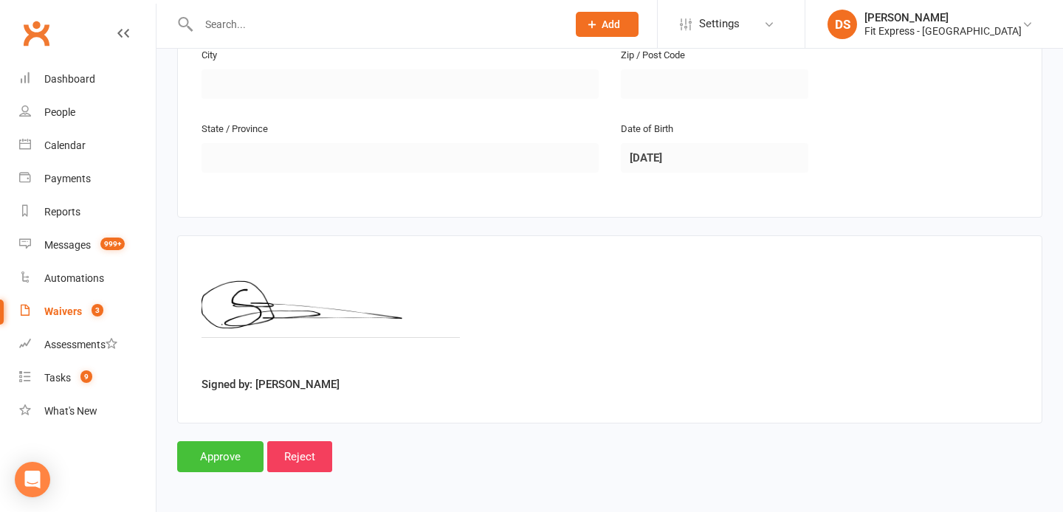
click at [216, 462] on input "Approve" at bounding box center [220, 456] width 86 height 31
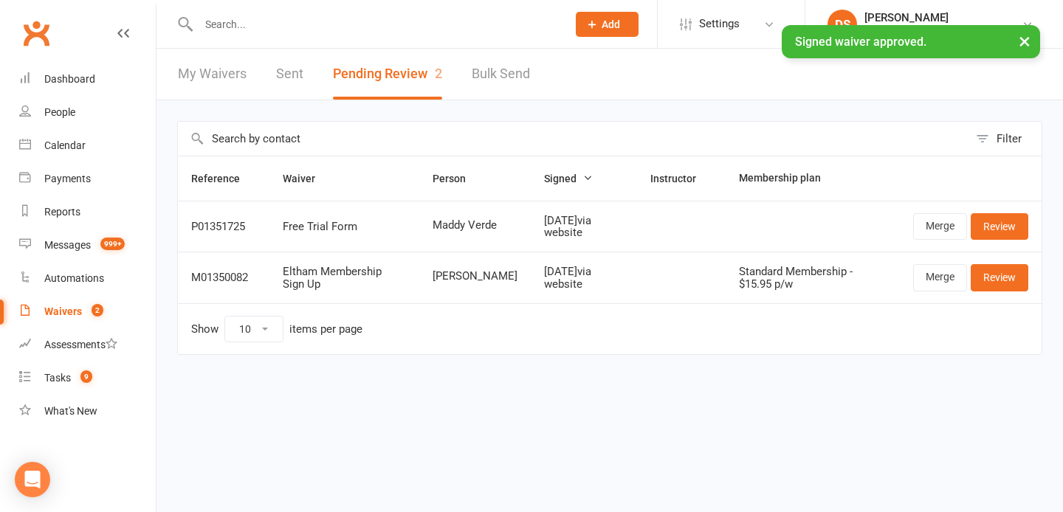
click at [41, 25] on div "× Signed waiver approved." at bounding box center [522, 25] width 1044 height 0
click at [58, 78] on div "Dashboard" at bounding box center [69, 79] width 51 height 12
